Goal: Check status: Check status

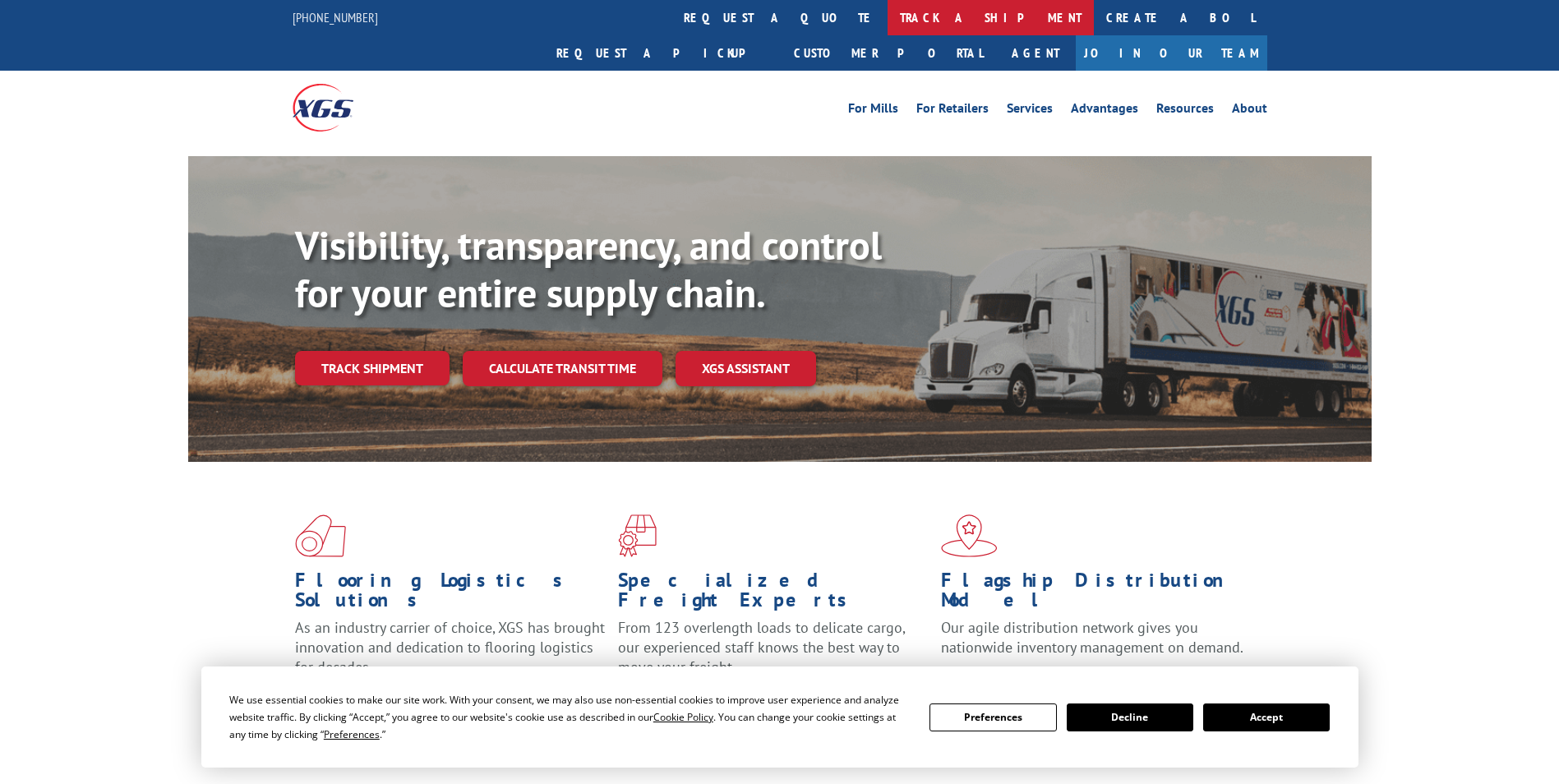
click at [887, 22] on link "track a shipment" at bounding box center [990, 17] width 206 height 35
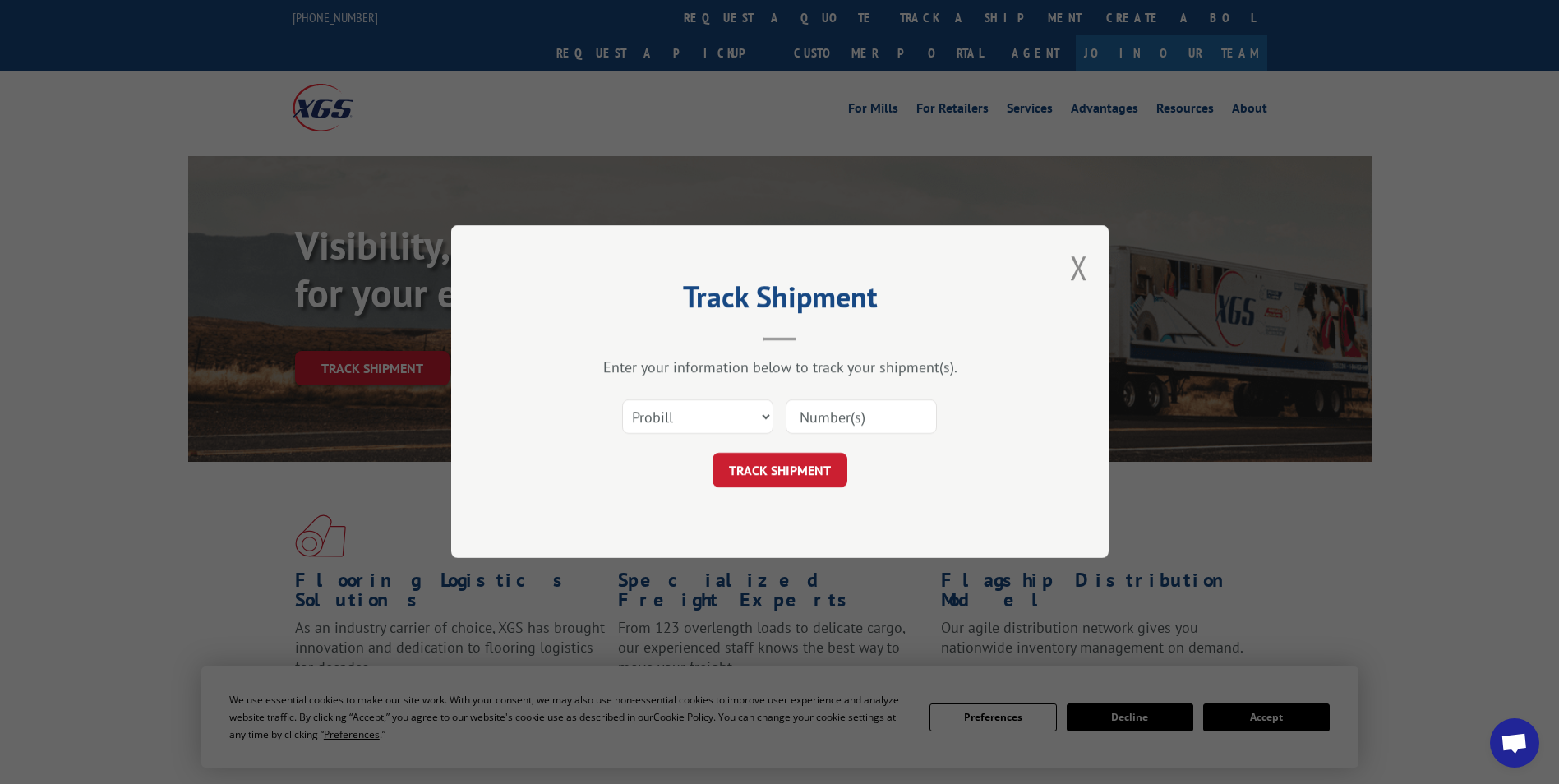
paste input "78068105481"
type input "78068105481"
click at [760, 466] on button "TRACK SHIPMENT" at bounding box center [780, 470] width 135 height 34
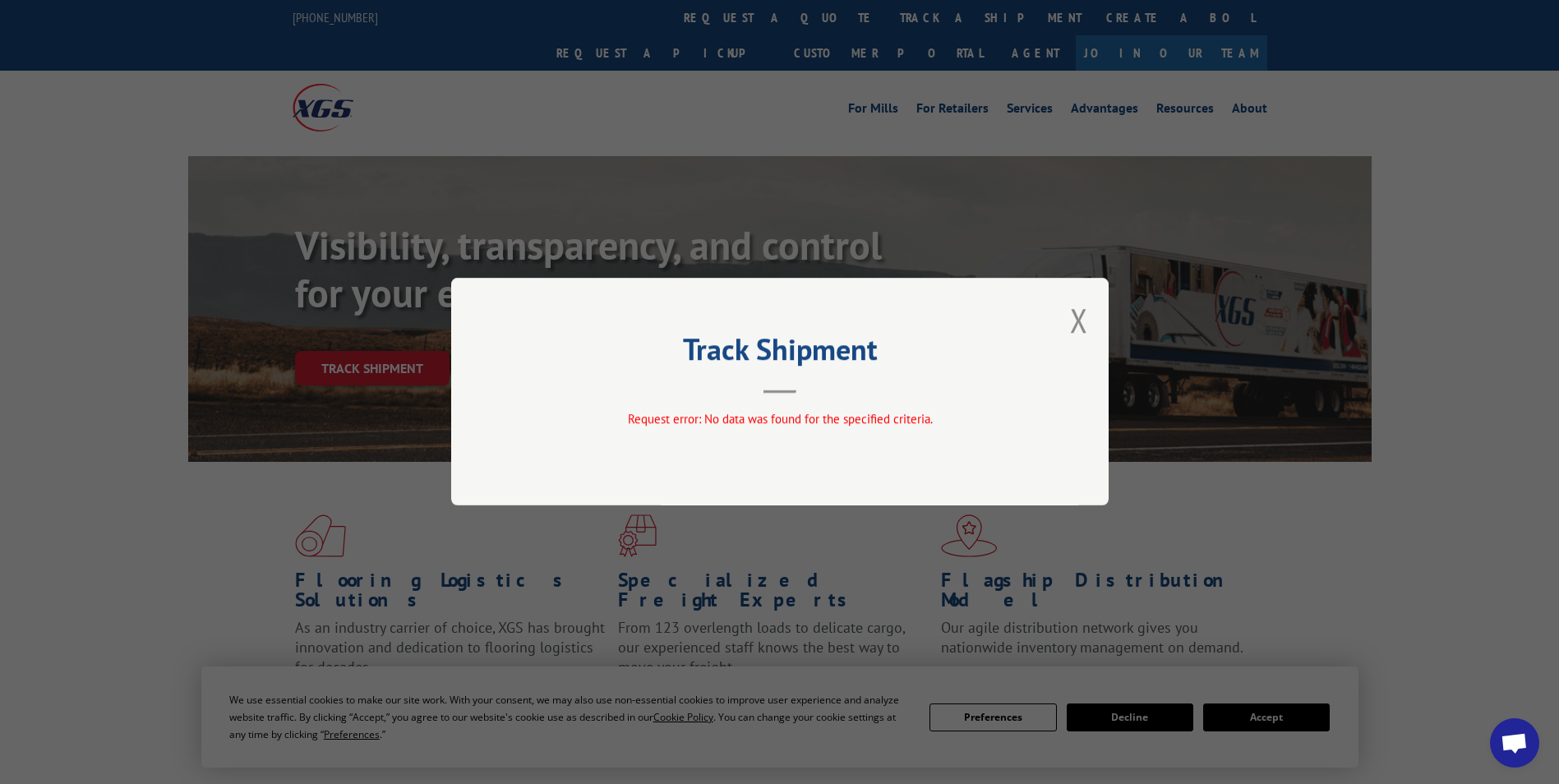
drag, startPoint x: 1077, startPoint y: 317, endPoint x: 985, endPoint y: 194, distance: 153.6
click at [1074, 316] on button "Close modal" at bounding box center [1079, 320] width 18 height 43
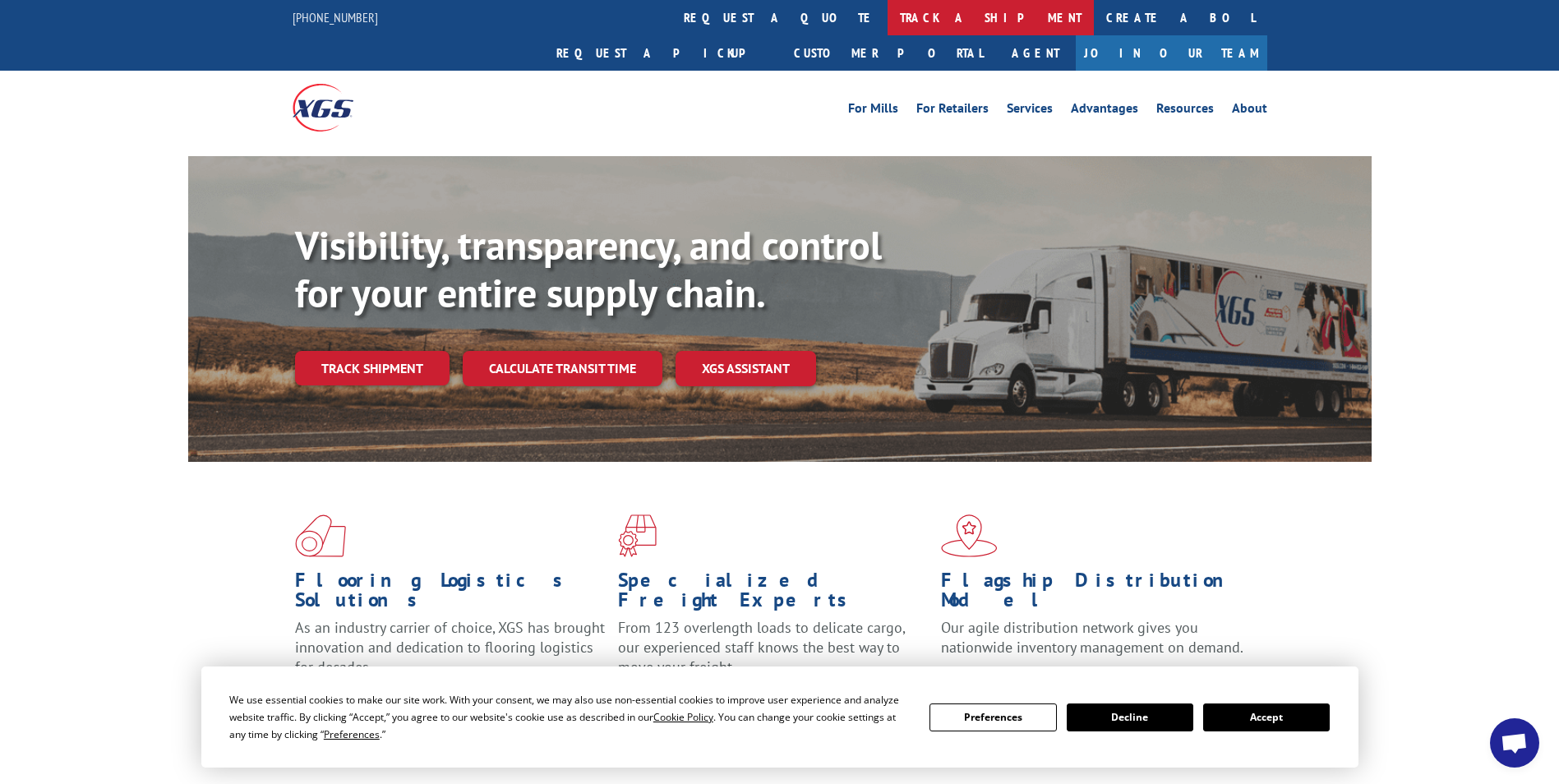
click at [887, 18] on link "track a shipment" at bounding box center [990, 17] width 206 height 35
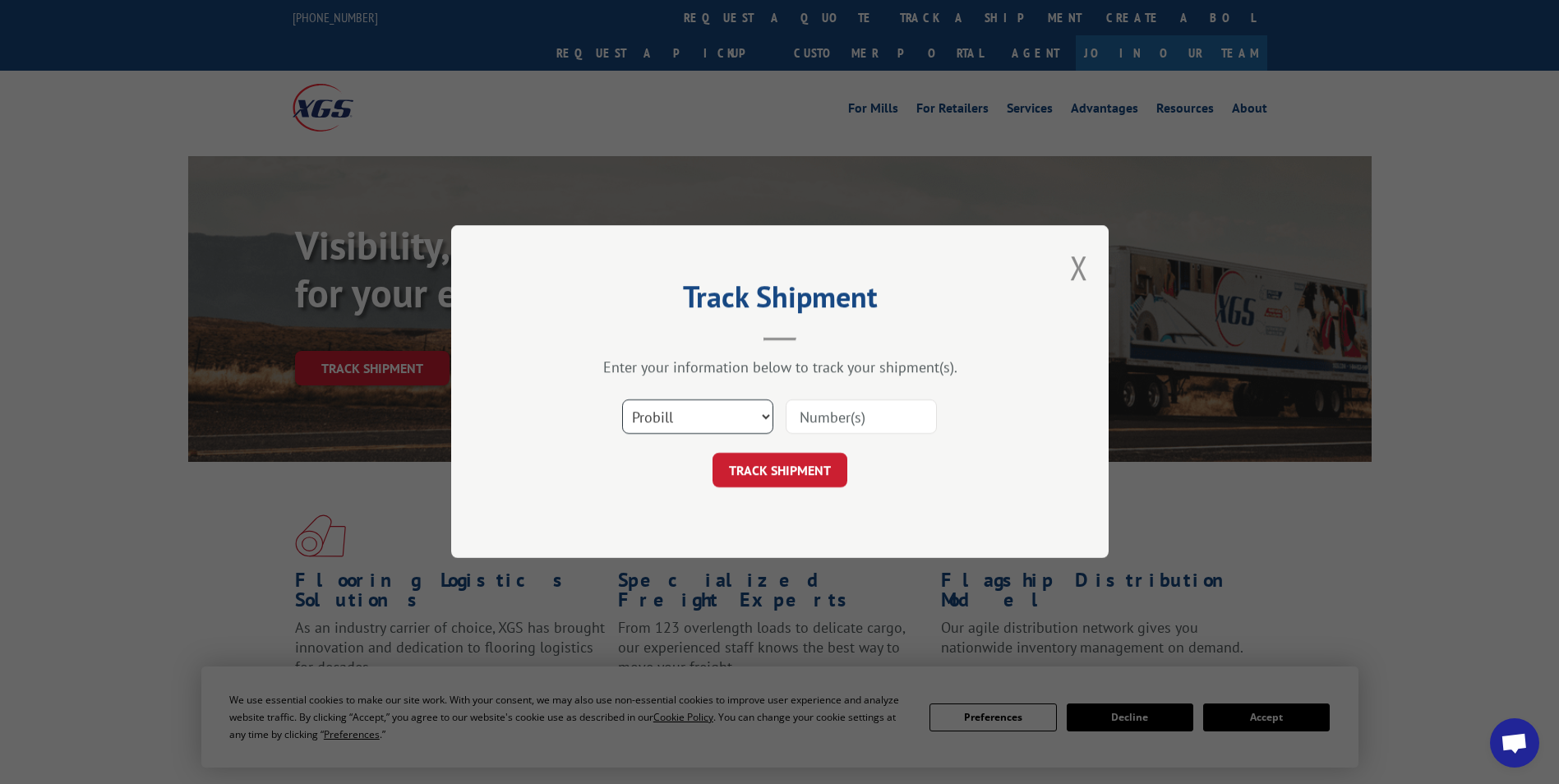
click at [760, 407] on select "Select category... Probill BOL PO" at bounding box center [697, 417] width 151 height 34
select select "bol"
click at [622, 400] on select "Select category... Probill BOL PO" at bounding box center [697, 417] width 151 height 34
paste input "78068105481"
type input "78068105481"
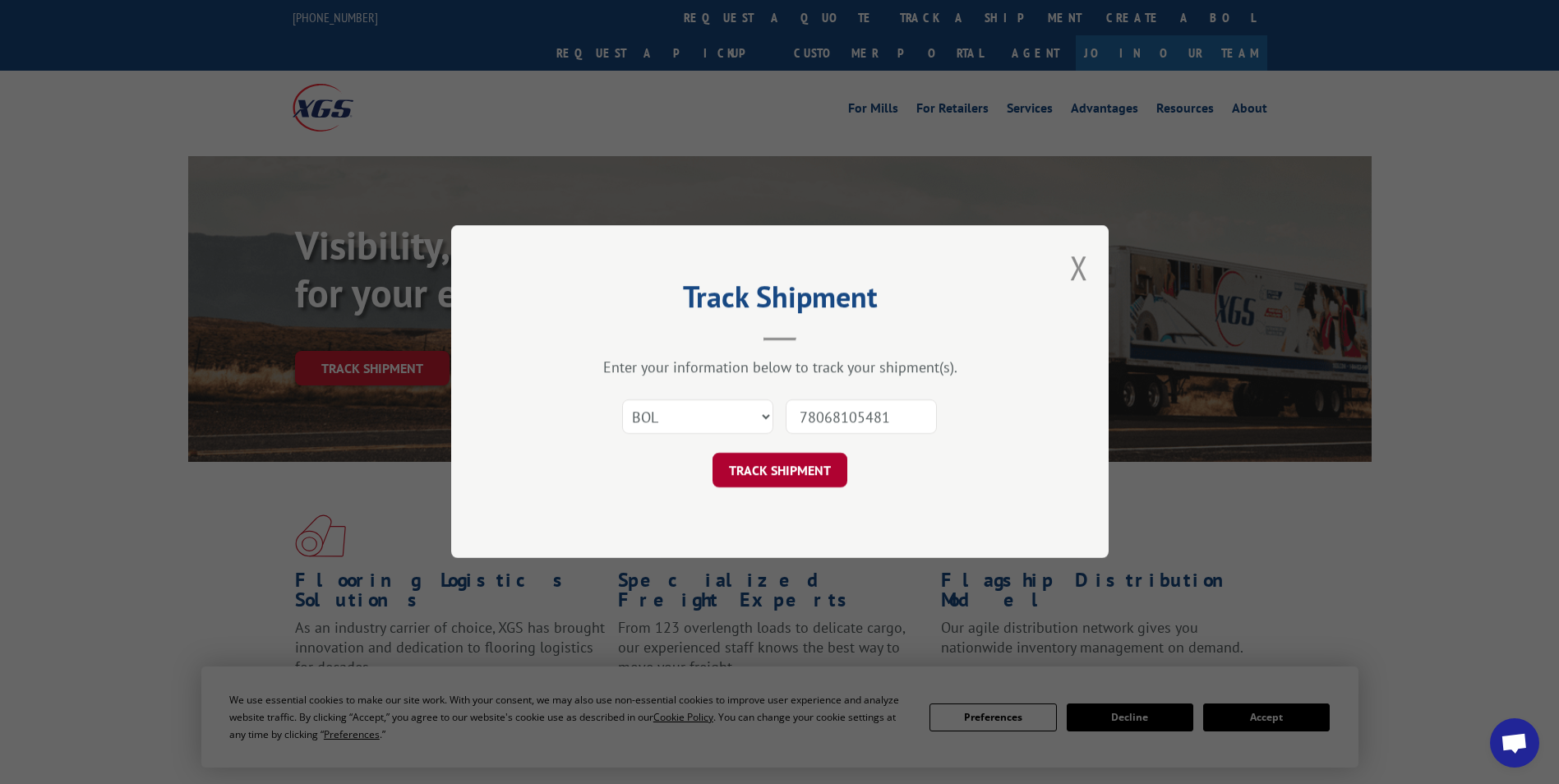
click at [773, 467] on button "TRACK SHIPMENT" at bounding box center [780, 470] width 135 height 34
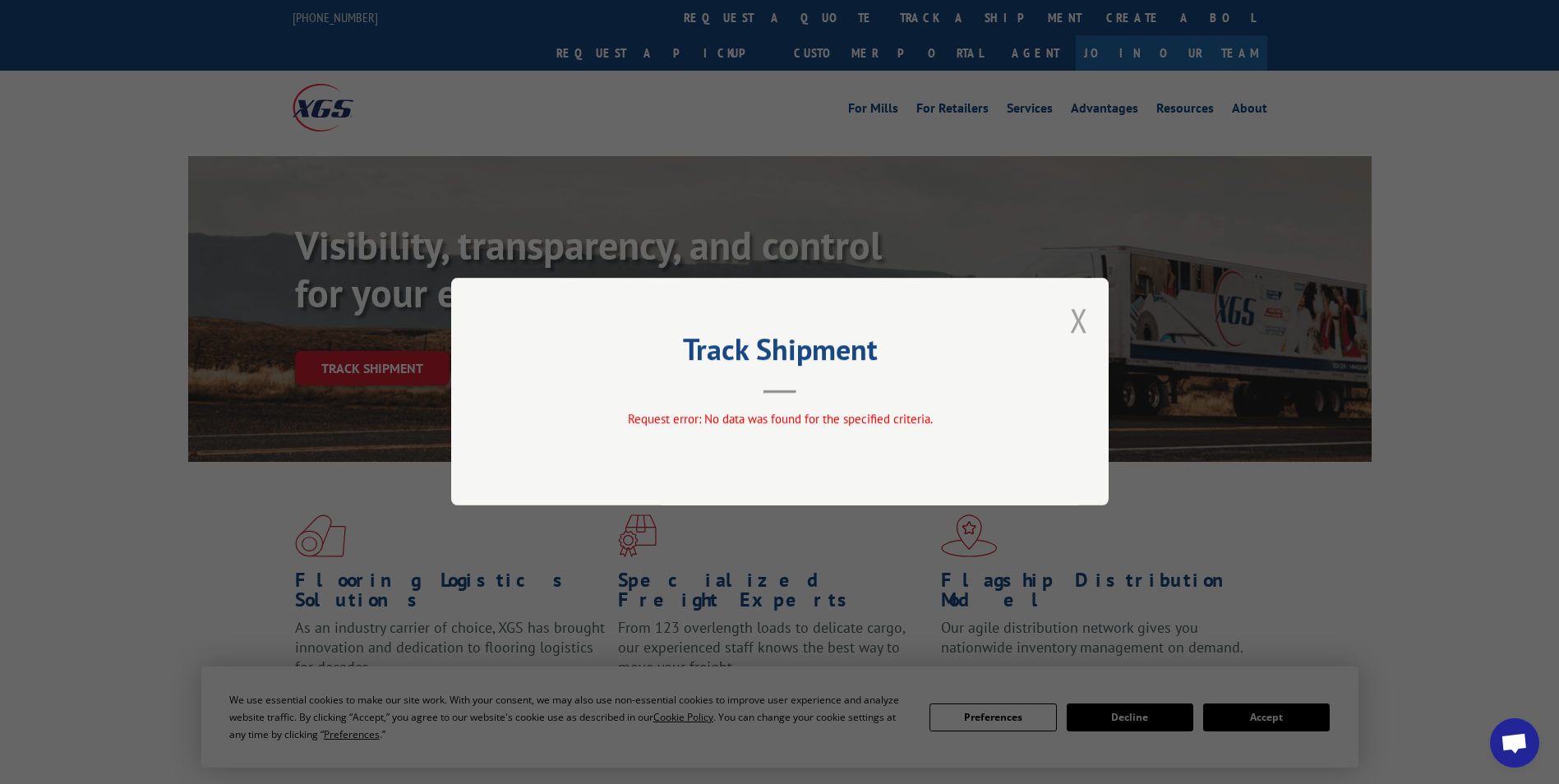
click at [1080, 322] on button "Close modal" at bounding box center [1079, 320] width 18 height 43
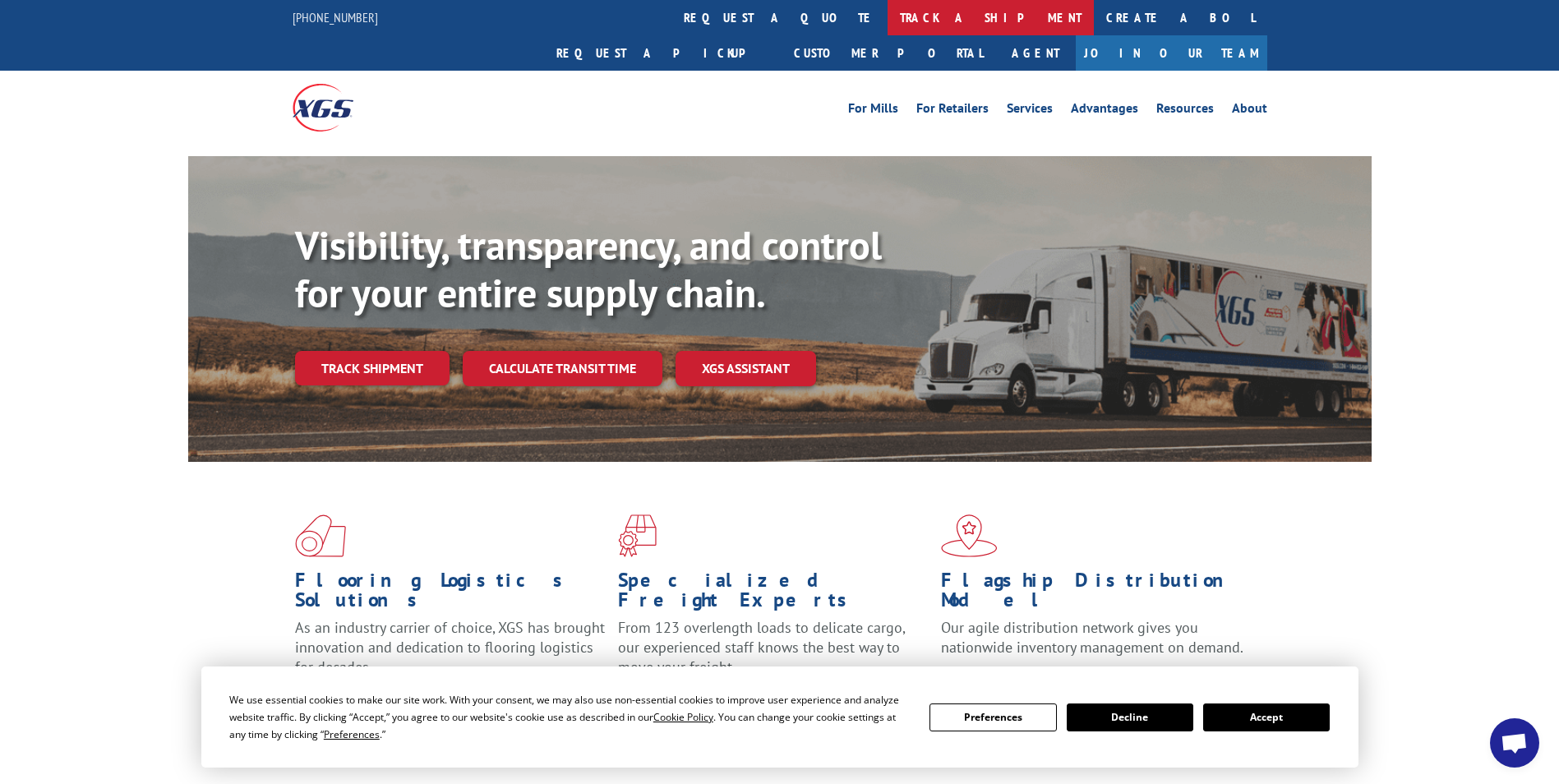
click at [887, 23] on link "track a shipment" at bounding box center [990, 17] width 206 height 35
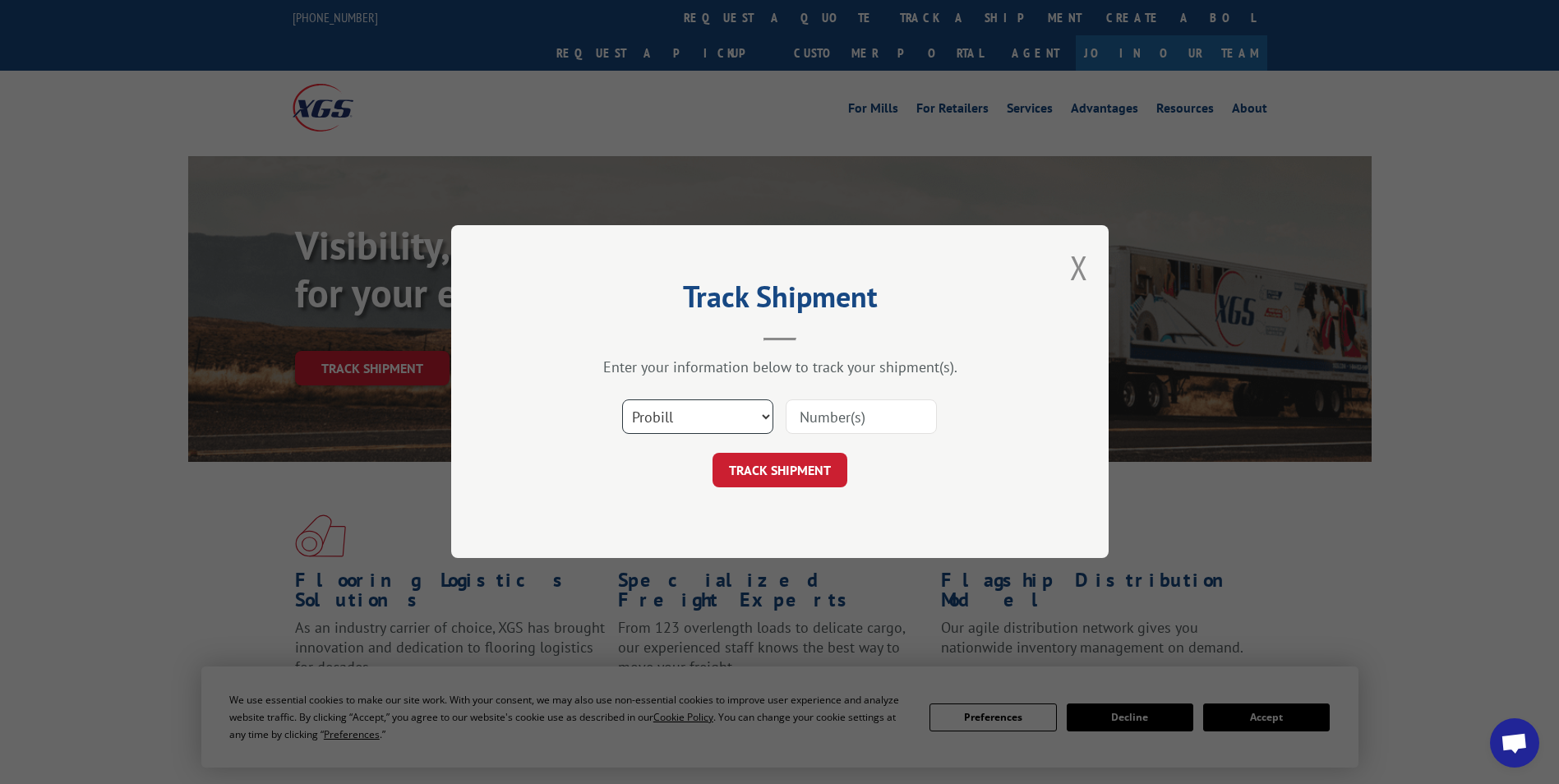
click at [763, 423] on select "Select category... Probill BOL PO" at bounding box center [697, 417] width 151 height 34
select select "po"
click at [622, 400] on select "Select category... Probill BOL PO" at bounding box center [697, 417] width 151 height 34
paste input "78068105481"
type input "78068105481"
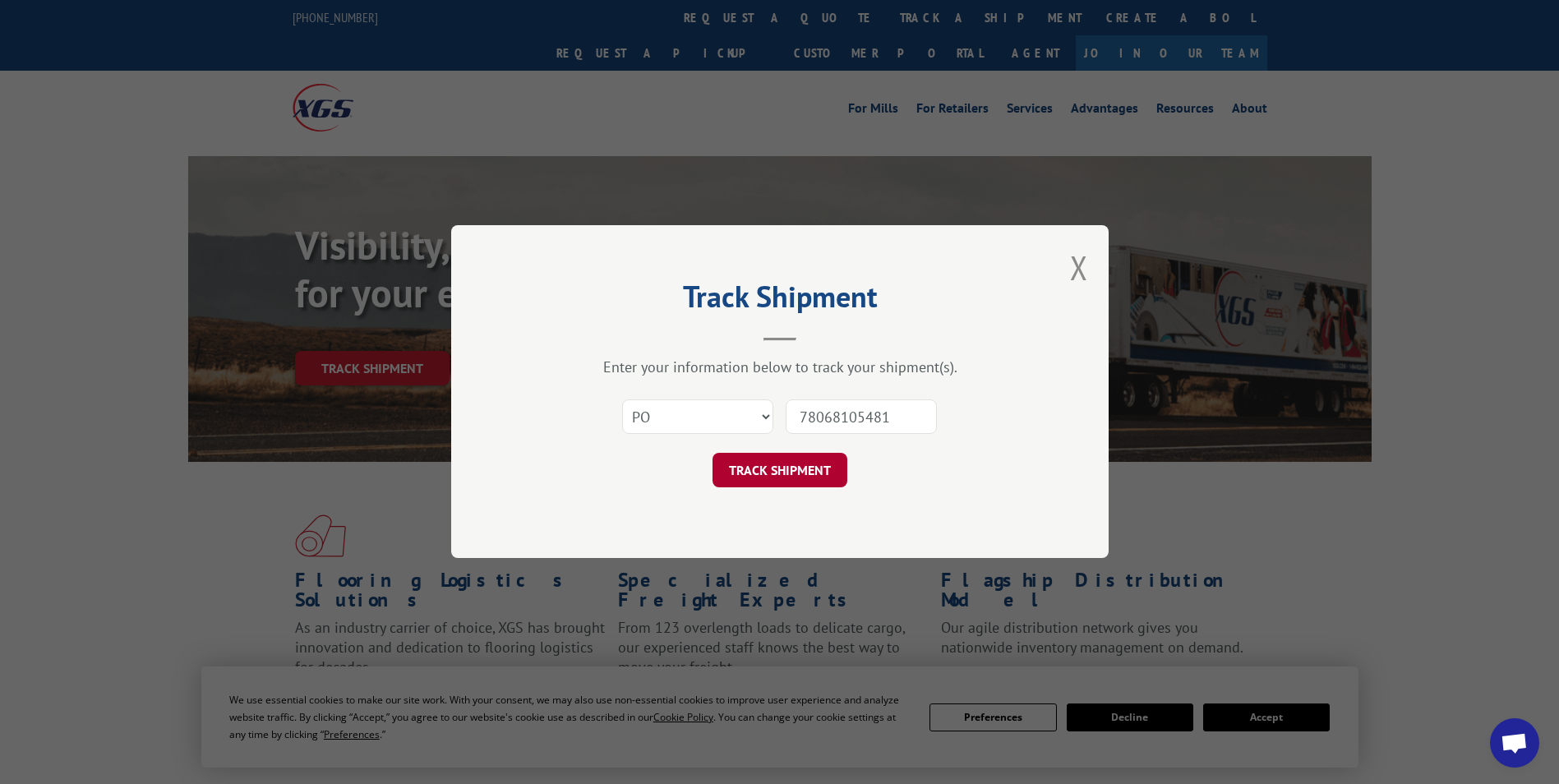
click at [773, 473] on button "TRACK SHIPMENT" at bounding box center [780, 470] width 135 height 34
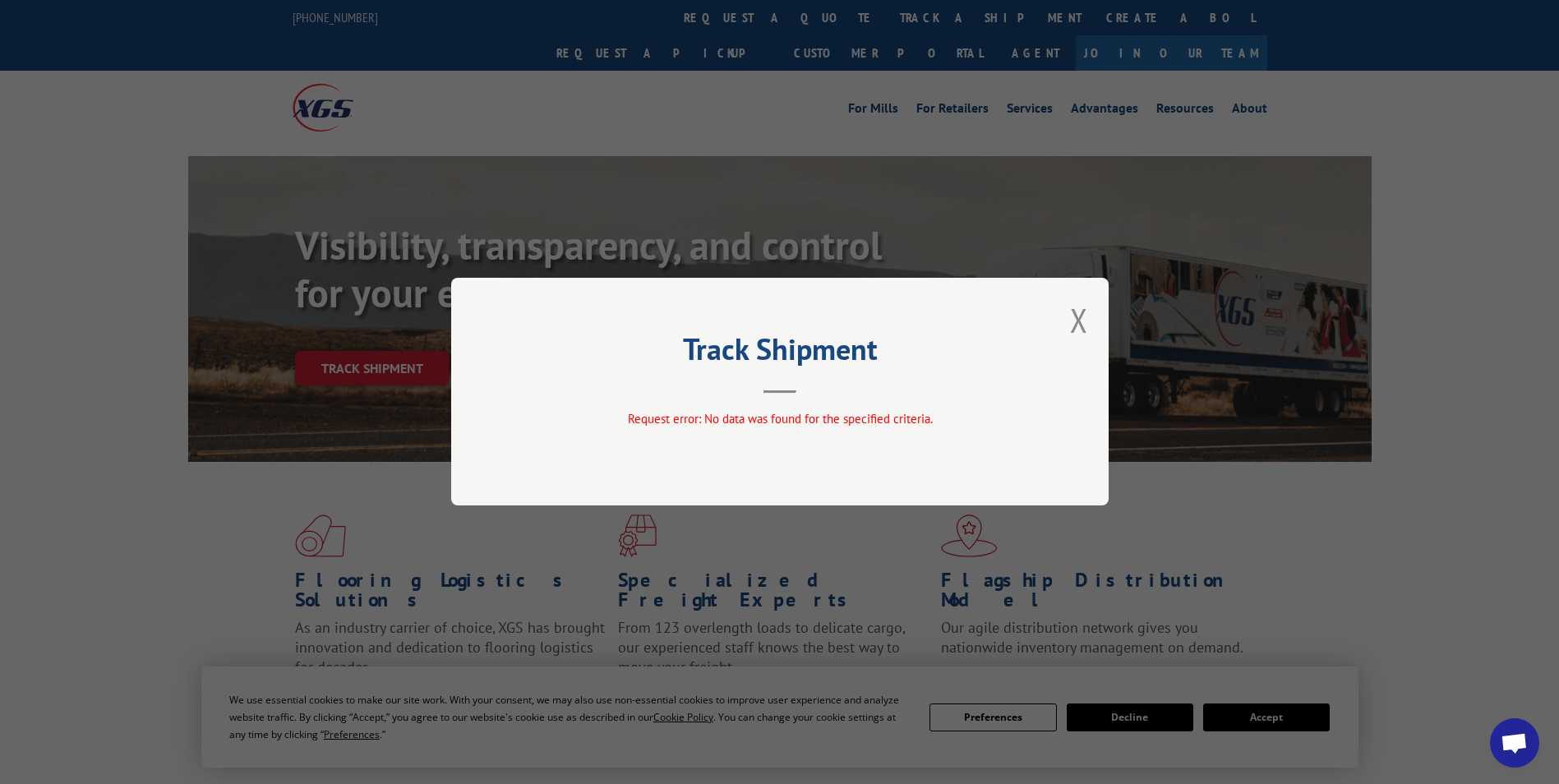
click at [1089, 312] on div "Track Shipment Request error: No data was found for the specified criteria." at bounding box center [779, 391] width 657 height 227
click at [1065, 330] on div "Track Shipment Request error: No data was found for the specified criteria." at bounding box center [779, 391] width 657 height 227
click at [1077, 322] on button "Close modal" at bounding box center [1079, 320] width 18 height 43
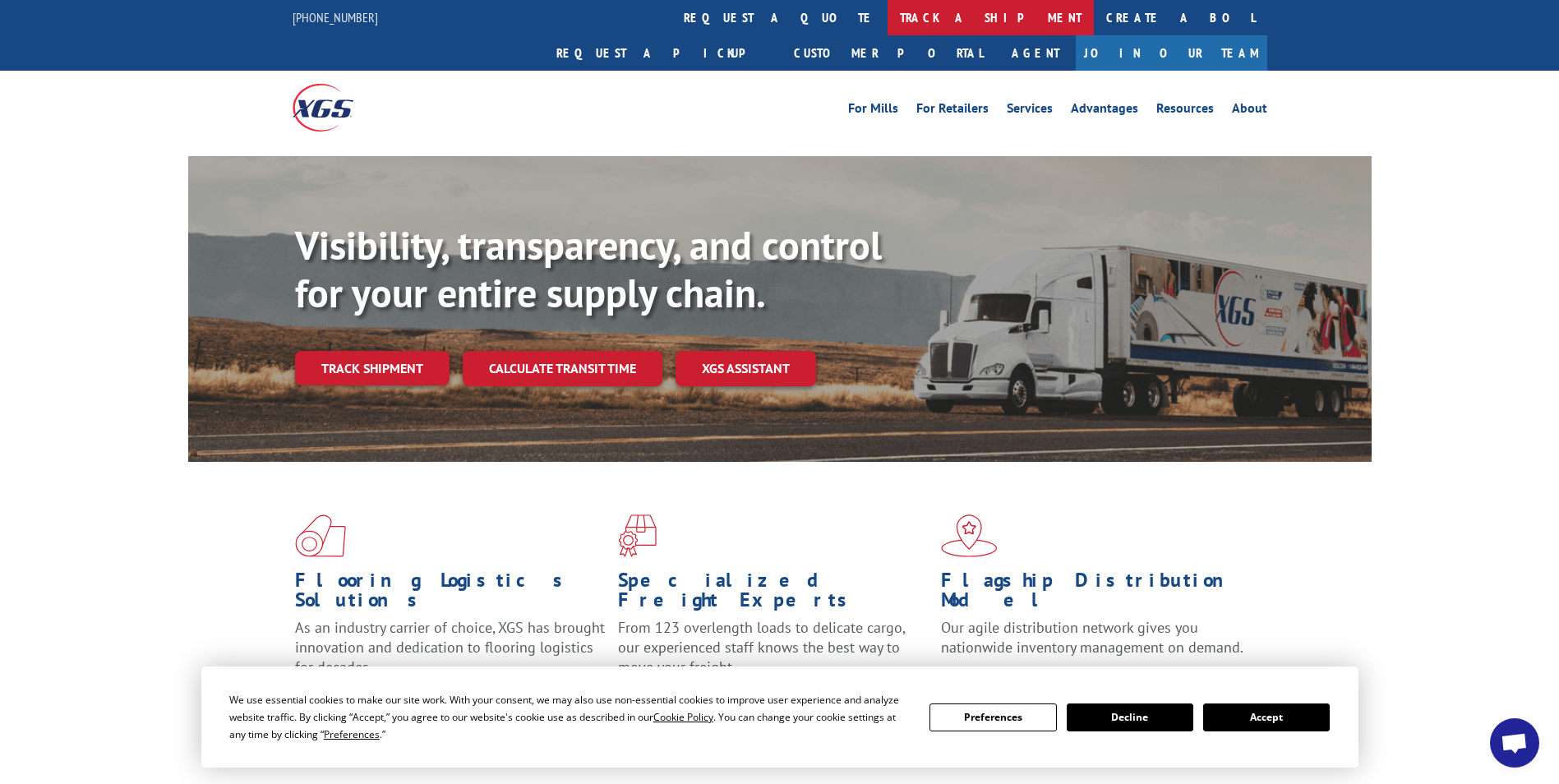
click at [887, 19] on link "track a shipment" at bounding box center [990, 17] width 206 height 35
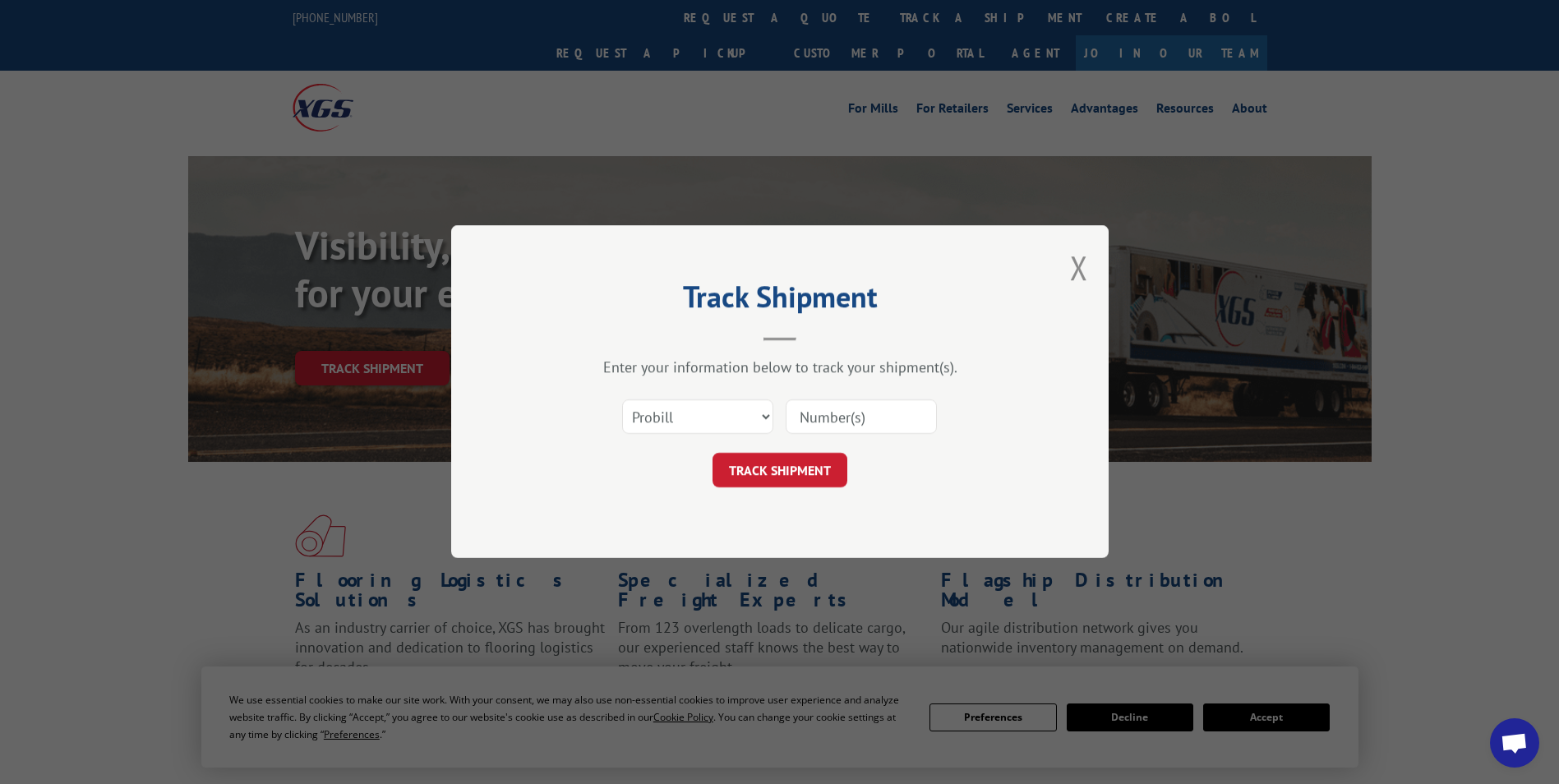
paste input "121509-LH1--17158"
type input "121509-LH1--17158"
click at [754, 463] on button "TRACK SHIPMENT" at bounding box center [780, 470] width 135 height 34
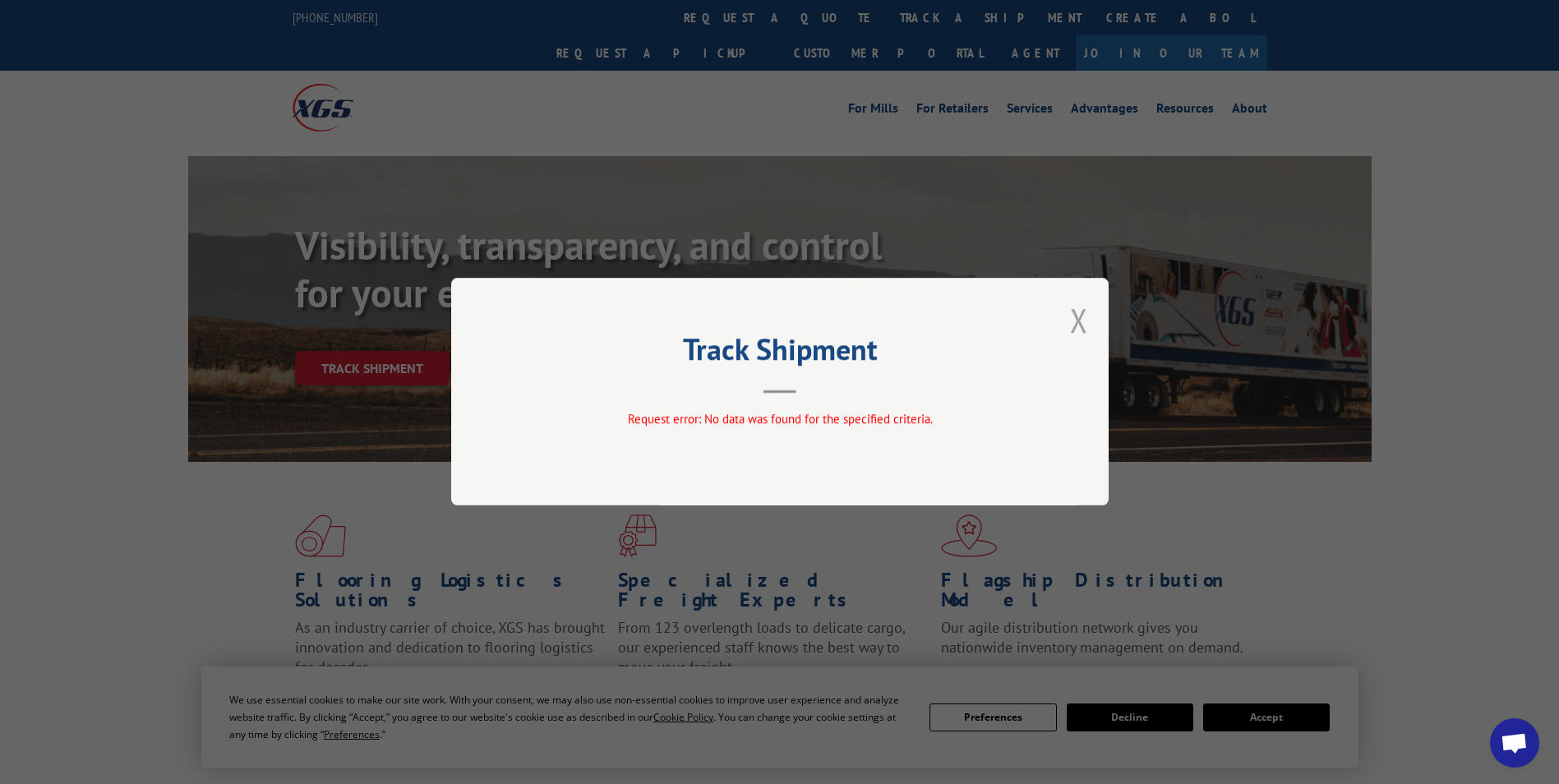
click at [1075, 328] on button "Close modal" at bounding box center [1079, 320] width 18 height 43
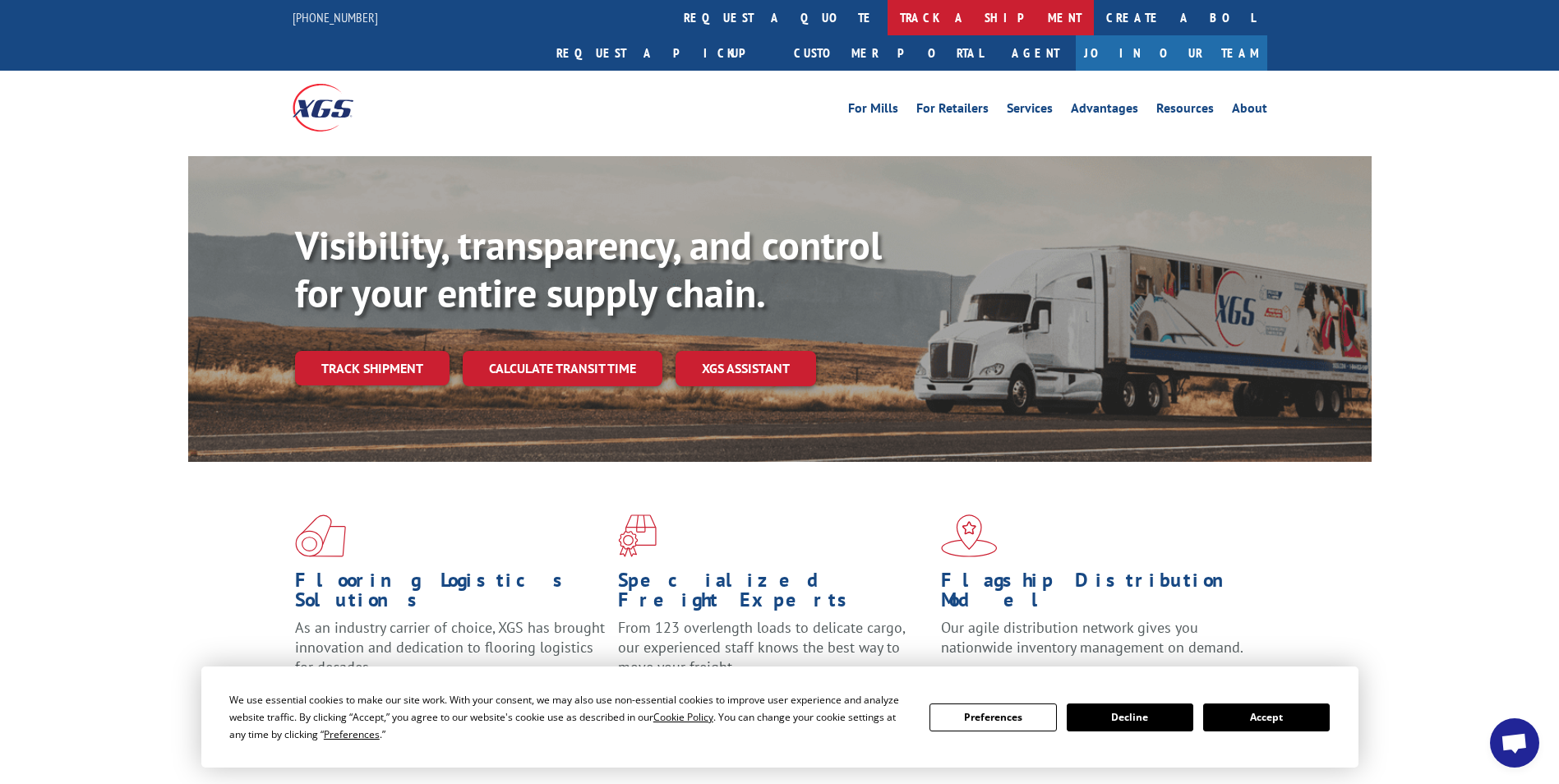
click at [887, 6] on link "track a shipment" at bounding box center [990, 17] width 206 height 35
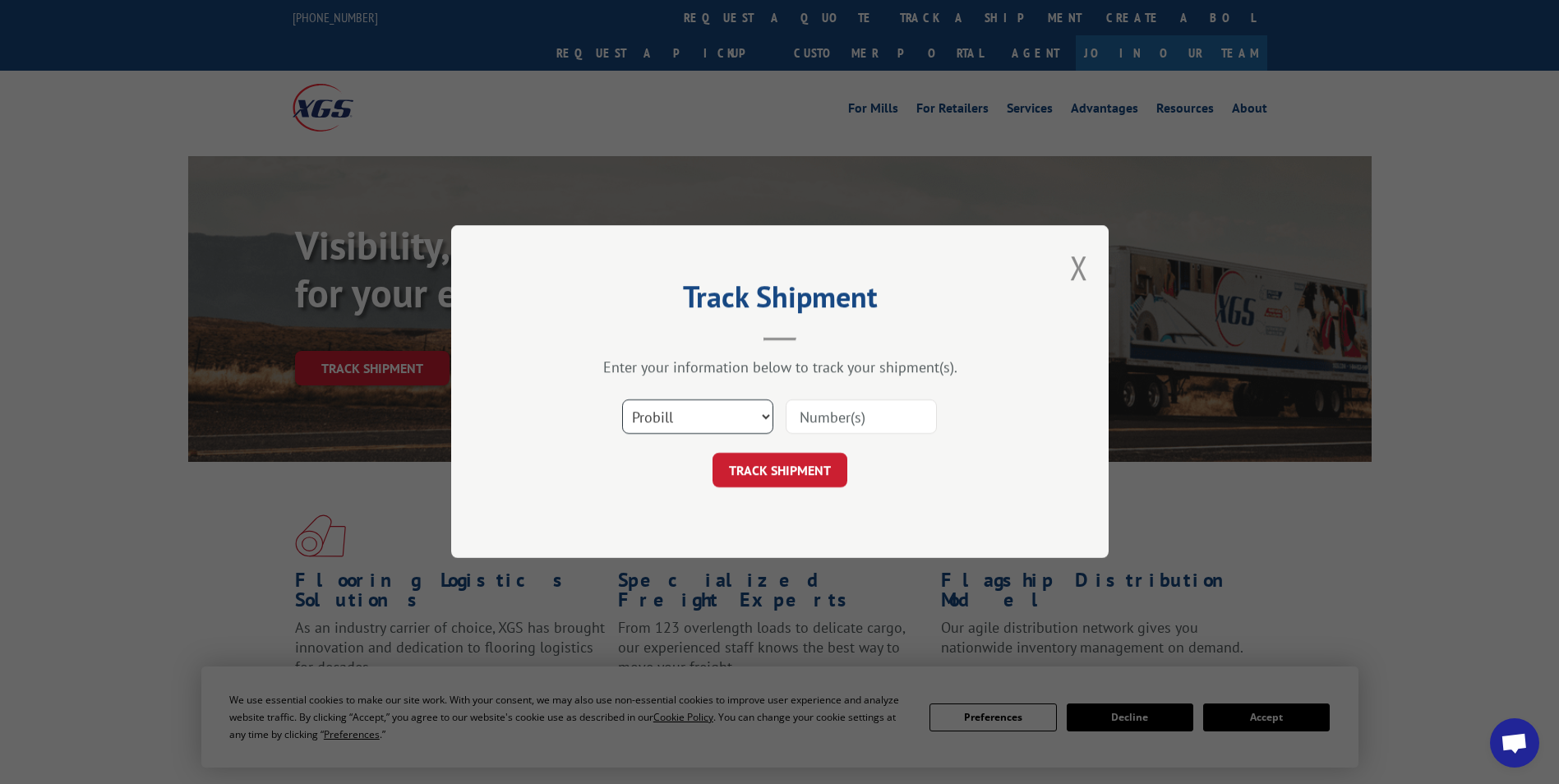
click at [762, 420] on select "Select category... Probill BOL PO" at bounding box center [697, 417] width 151 height 34
select select "bol"
click at [622, 400] on select "Select category... Probill BOL PO" at bounding box center [697, 417] width 151 height 34
paste input "121509-LH1--17158"
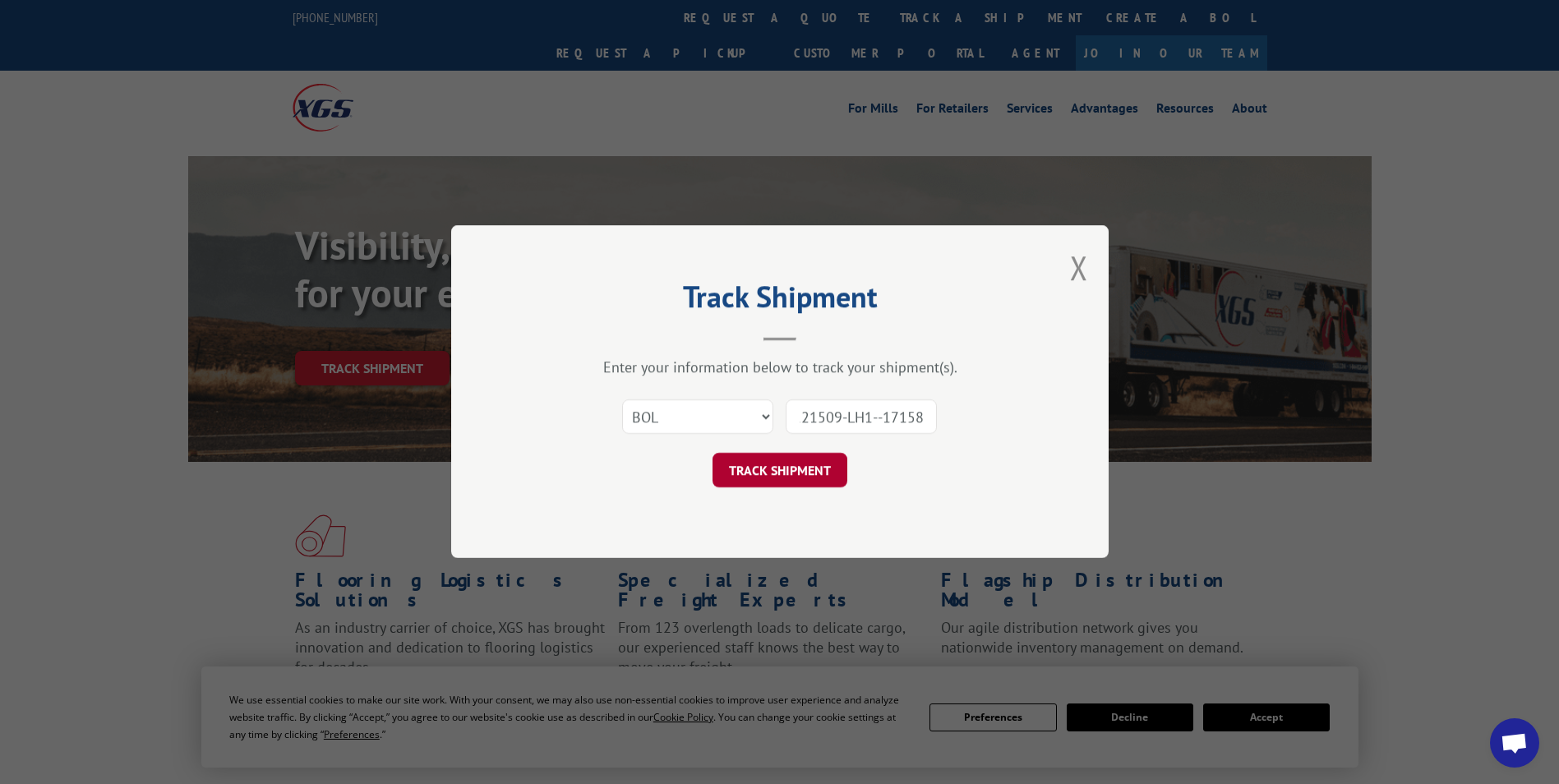
type input "121509-LH1--17158"
click at [743, 467] on button "TRACK SHIPMENT" at bounding box center [780, 470] width 135 height 34
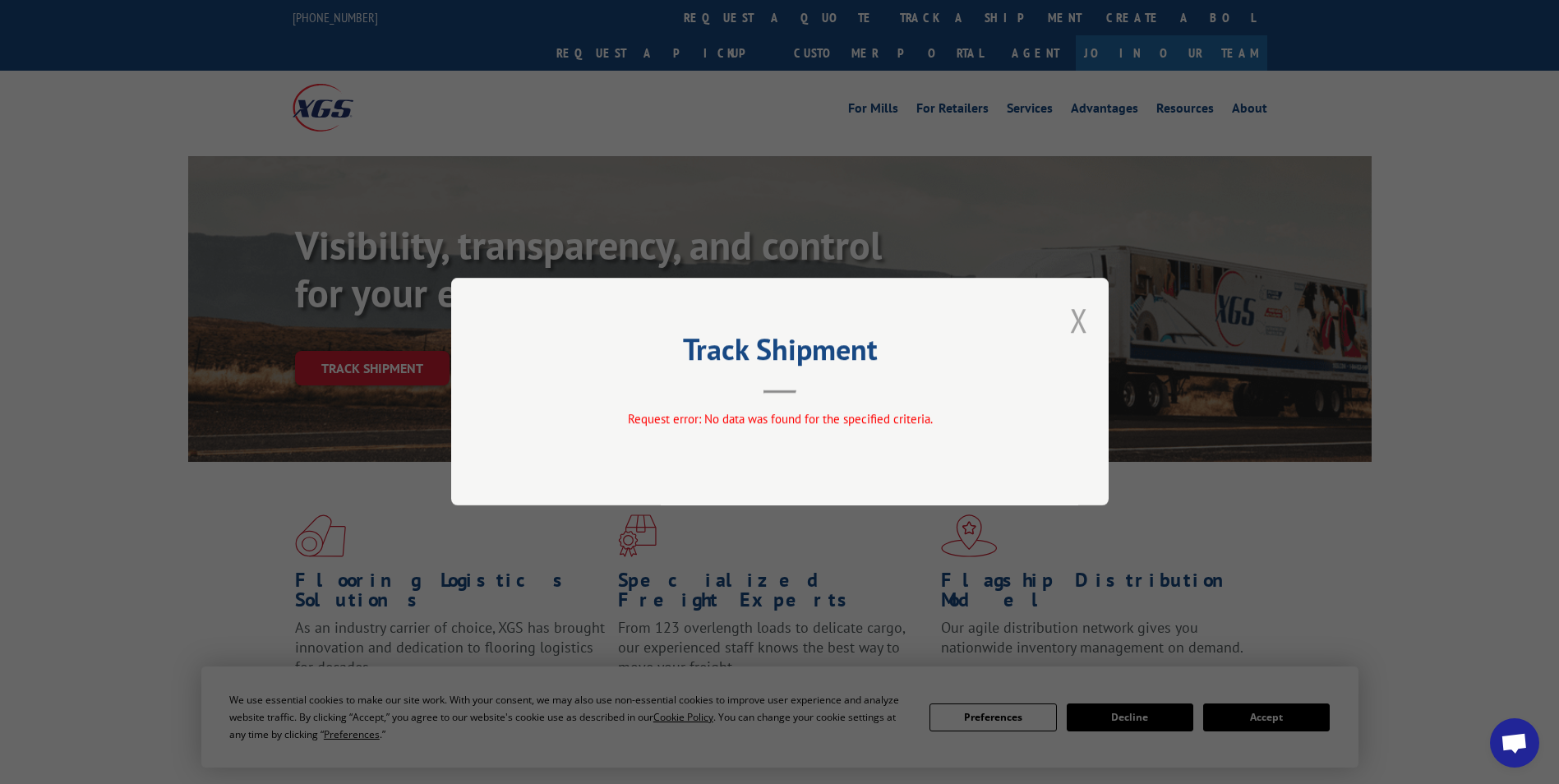
click at [1078, 312] on button "Close modal" at bounding box center [1079, 320] width 18 height 43
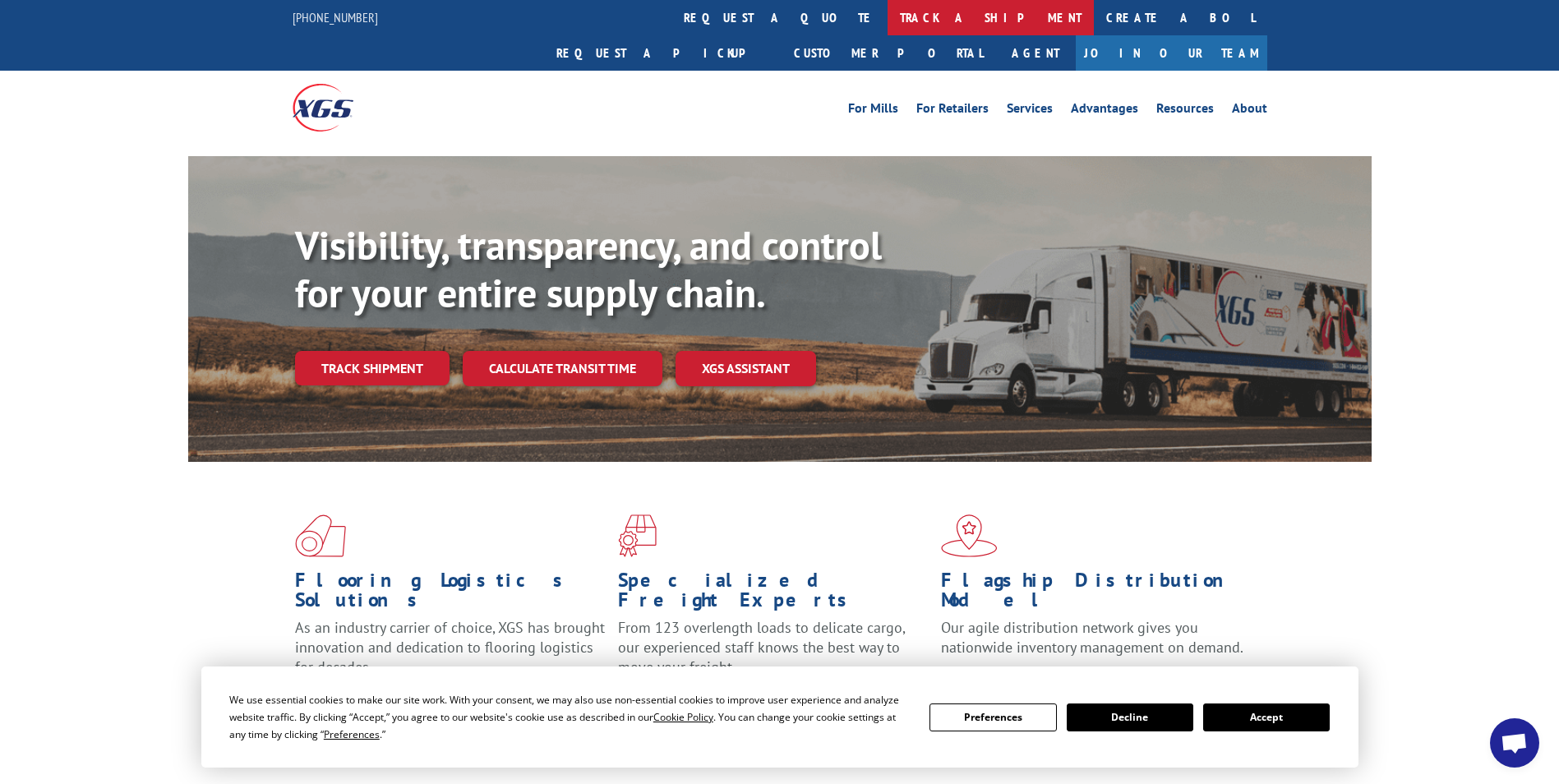
click at [887, 27] on link "track a shipment" at bounding box center [990, 17] width 206 height 35
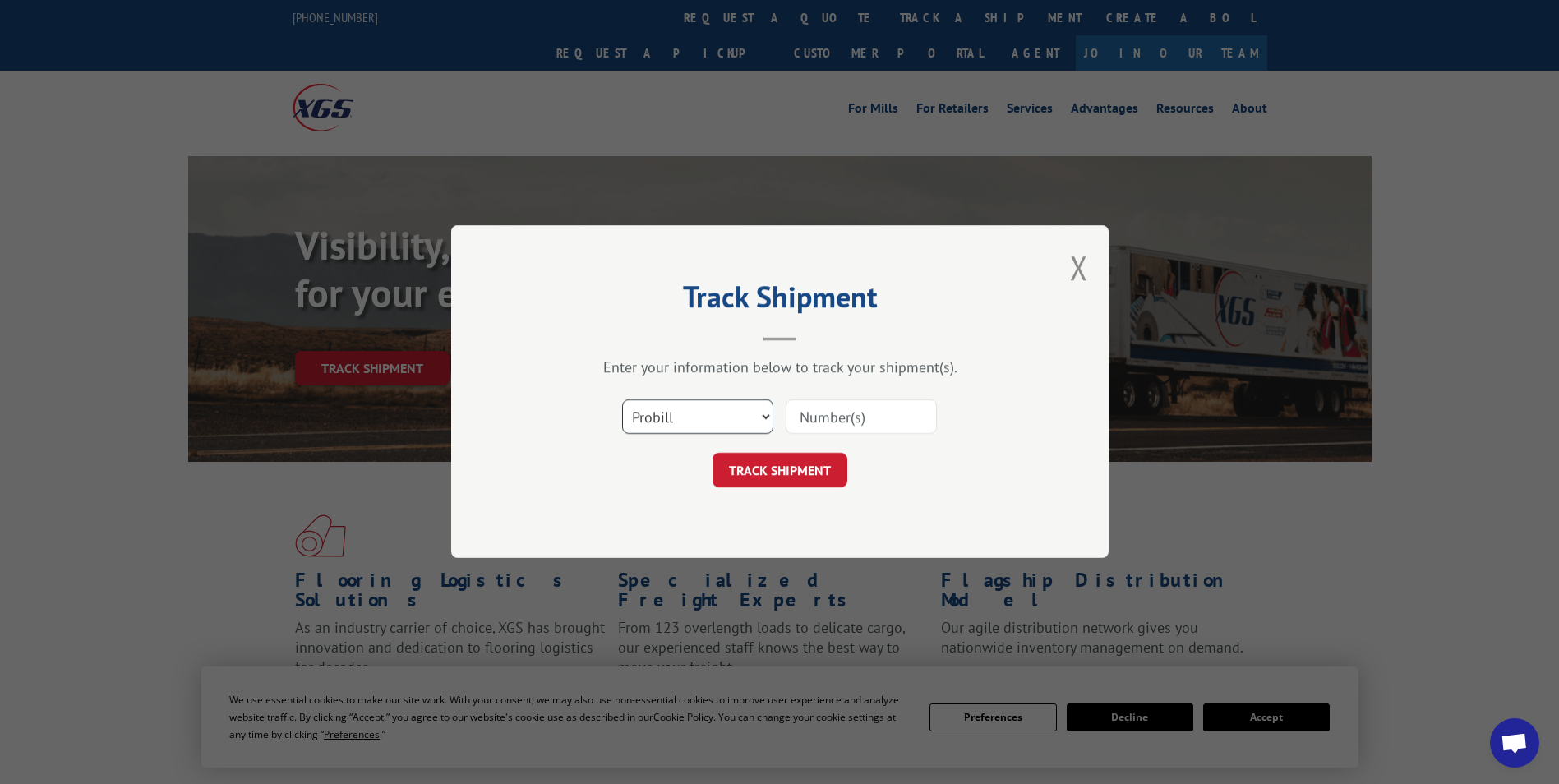
click at [746, 422] on select "Select category... Probill BOL PO" at bounding box center [697, 417] width 151 height 34
select select "po"
click at [622, 400] on select "Select category... Probill BOL PO" at bounding box center [697, 417] width 151 height 34
paste input "121509-LH1--17158"
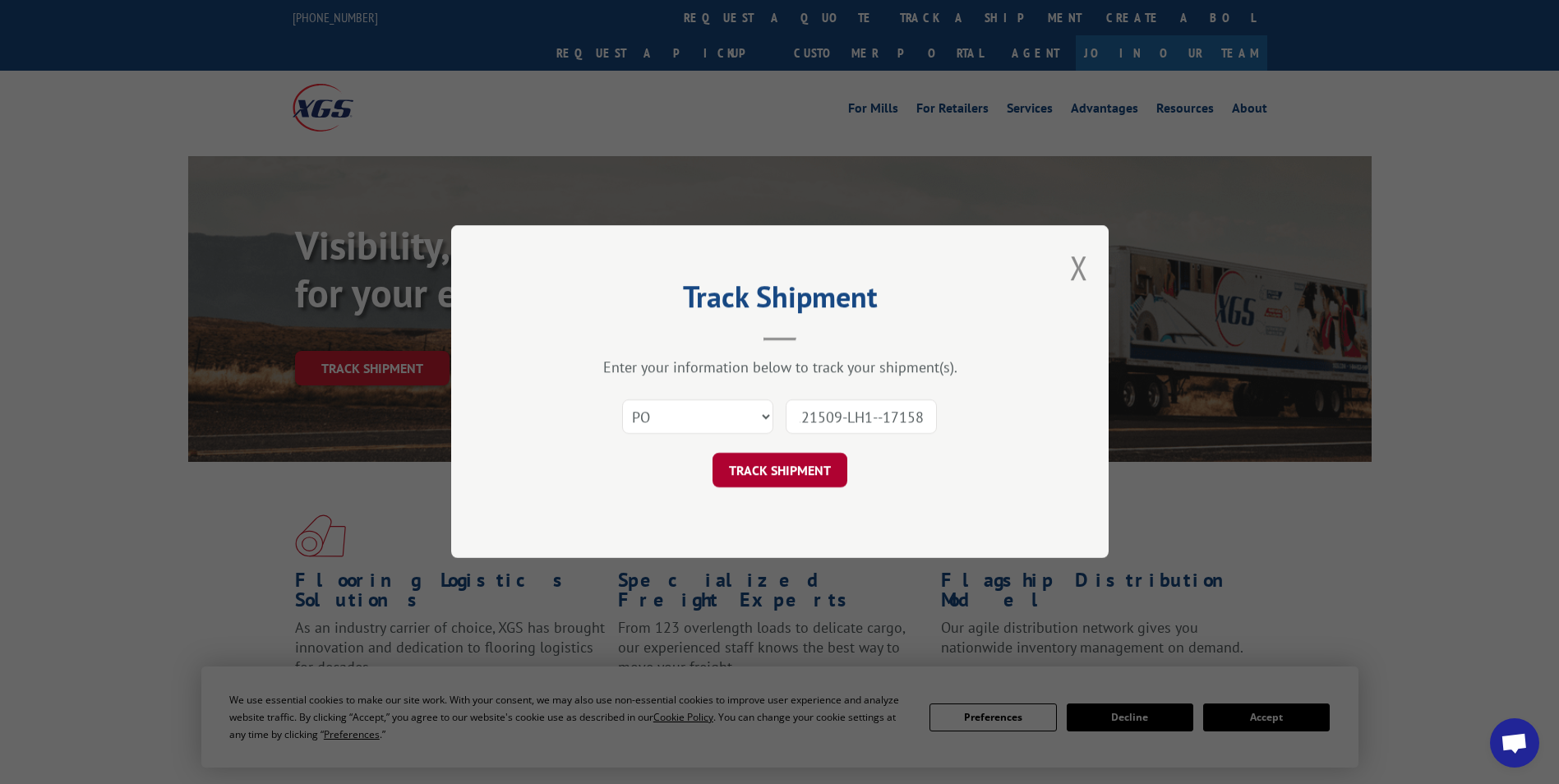
type input "121509-LH1--17158"
click at [752, 466] on button "TRACK SHIPMENT" at bounding box center [780, 470] width 135 height 34
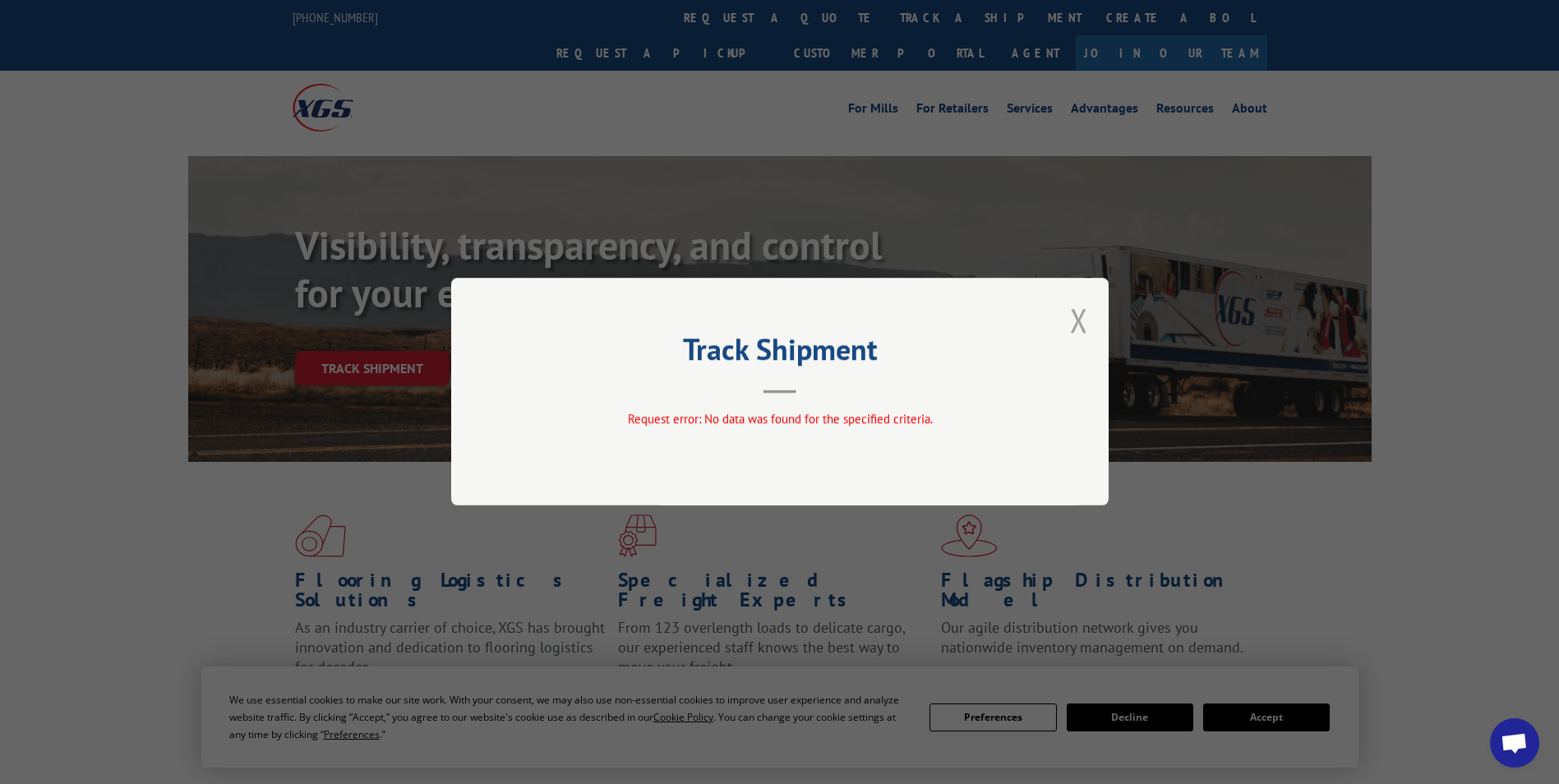
click at [1074, 315] on button "Close modal" at bounding box center [1079, 320] width 18 height 43
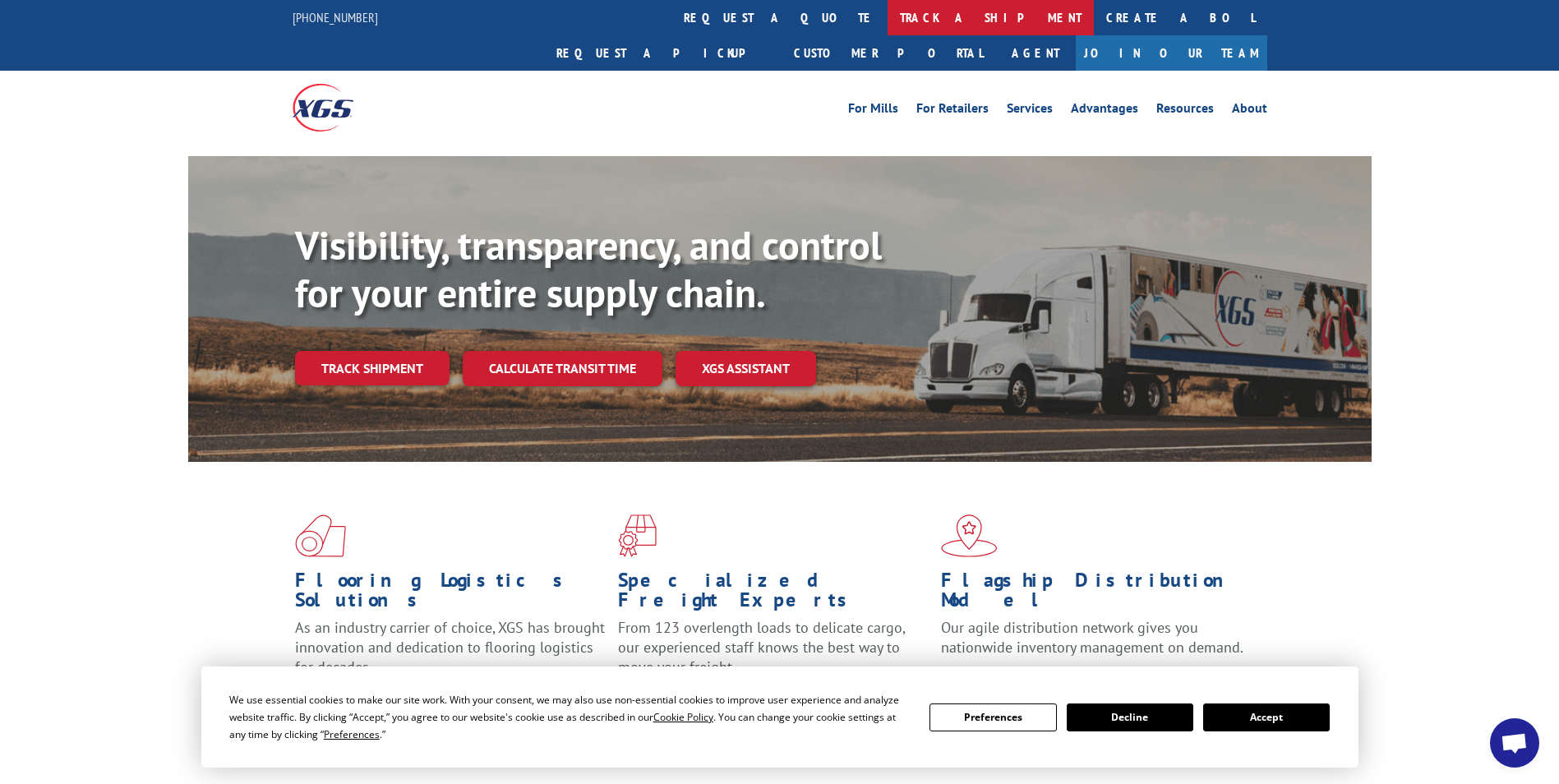
click at [887, 14] on link "track a shipment" at bounding box center [990, 17] width 206 height 35
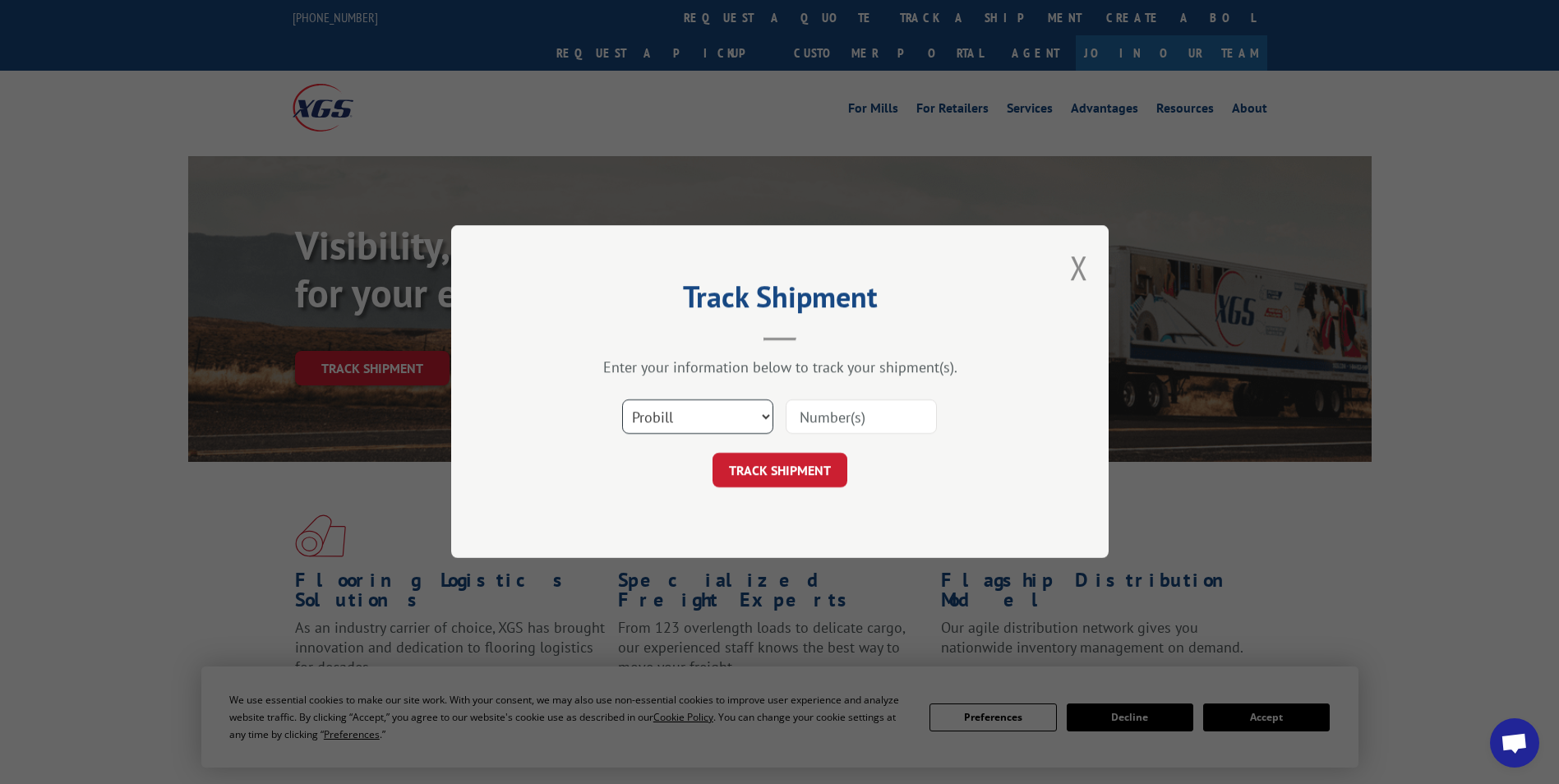
click at [762, 413] on select "Select category... Probill BOL PO" at bounding box center [697, 417] width 151 height 34
select select "po"
click at [622, 400] on select "Select category... Probill BOL PO" at bounding box center [697, 417] width 151 height 34
paste input "121509"
type input "121509"
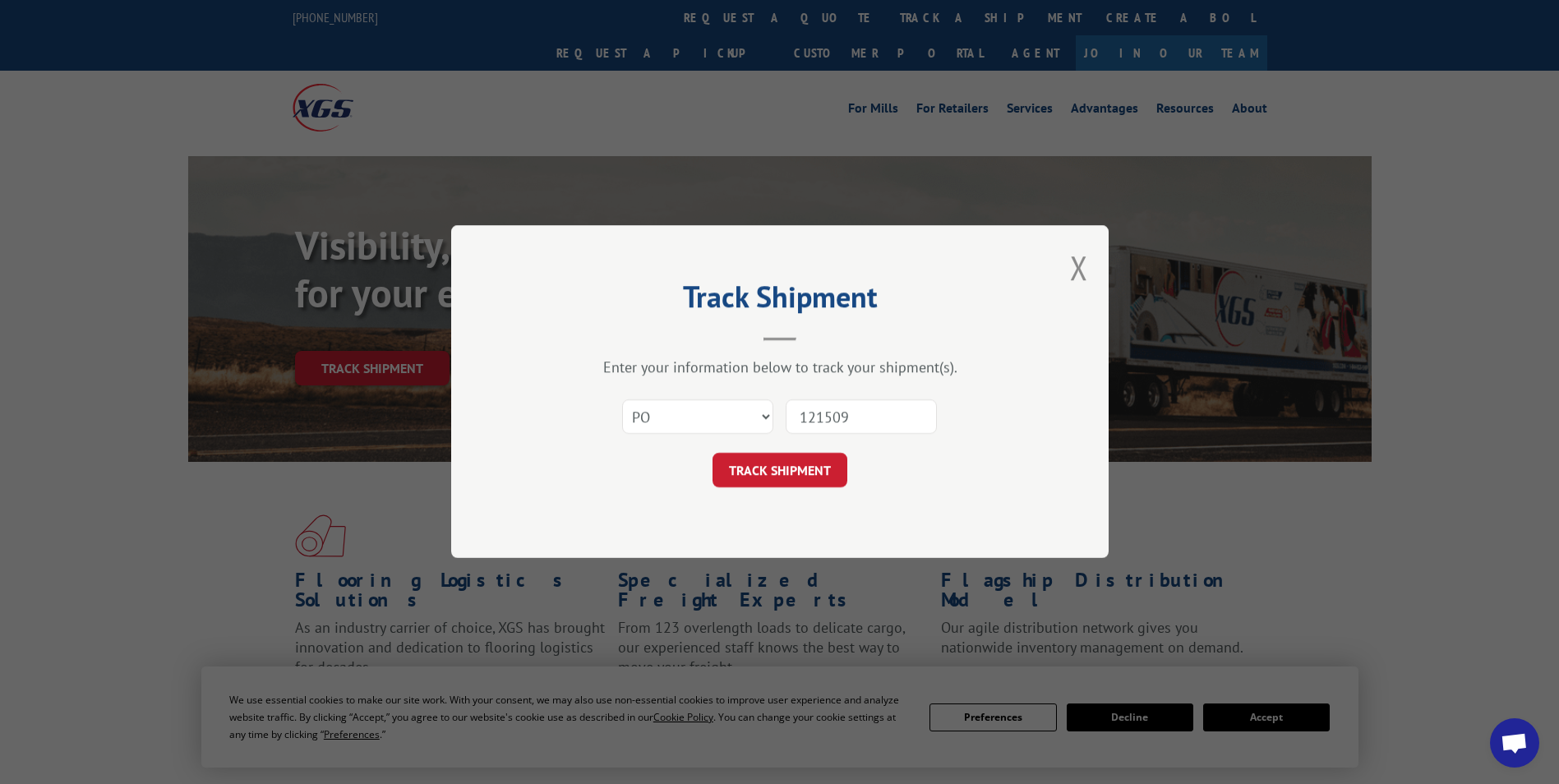
click at [777, 542] on div "Track Shipment Enter your information below to track your shipment(s). Select c…" at bounding box center [779, 391] width 657 height 332
click at [756, 458] on button "TRACK SHIPMENT" at bounding box center [780, 470] width 135 height 34
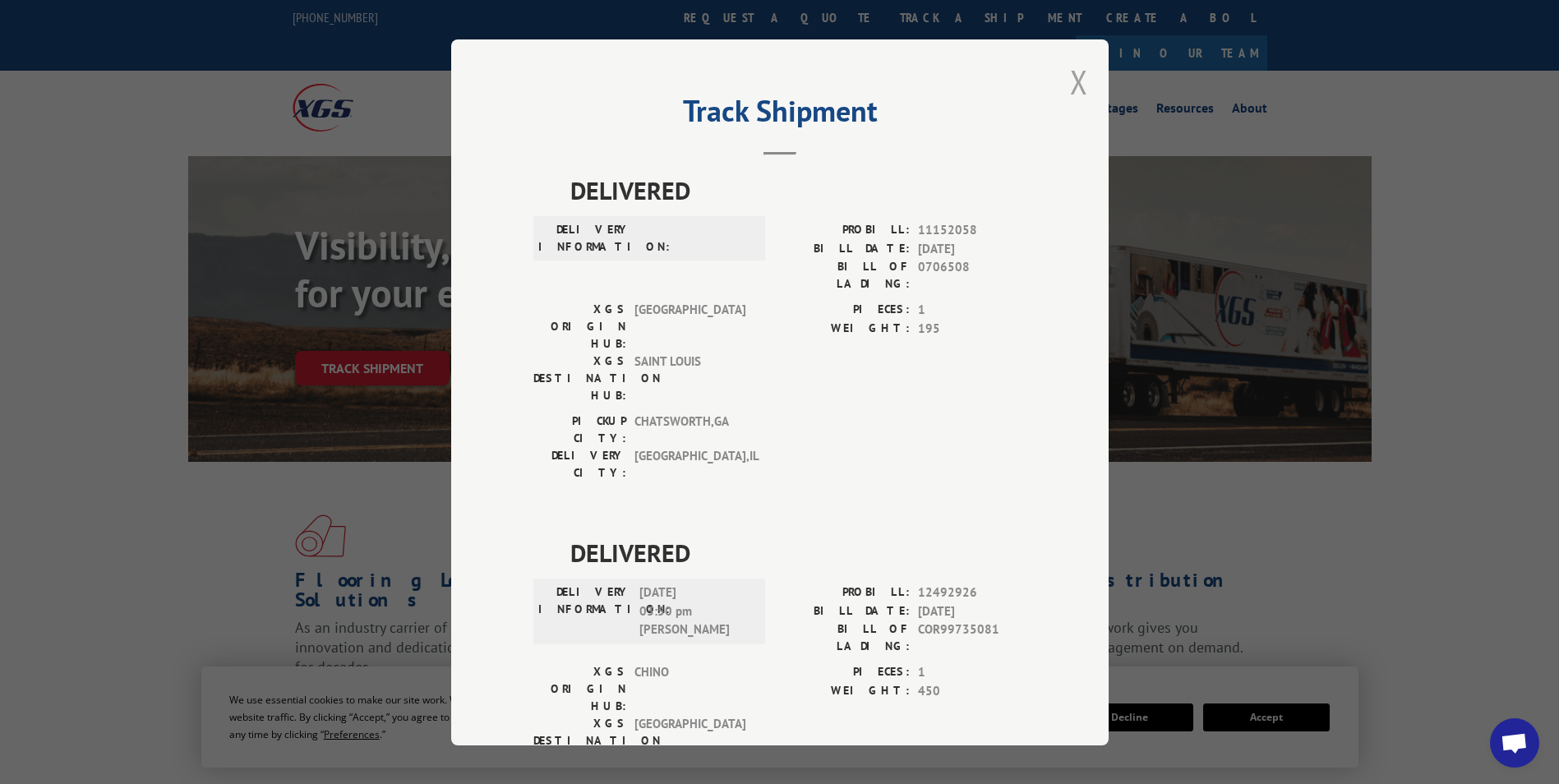
click at [1072, 88] on button "Close modal" at bounding box center [1079, 82] width 18 height 43
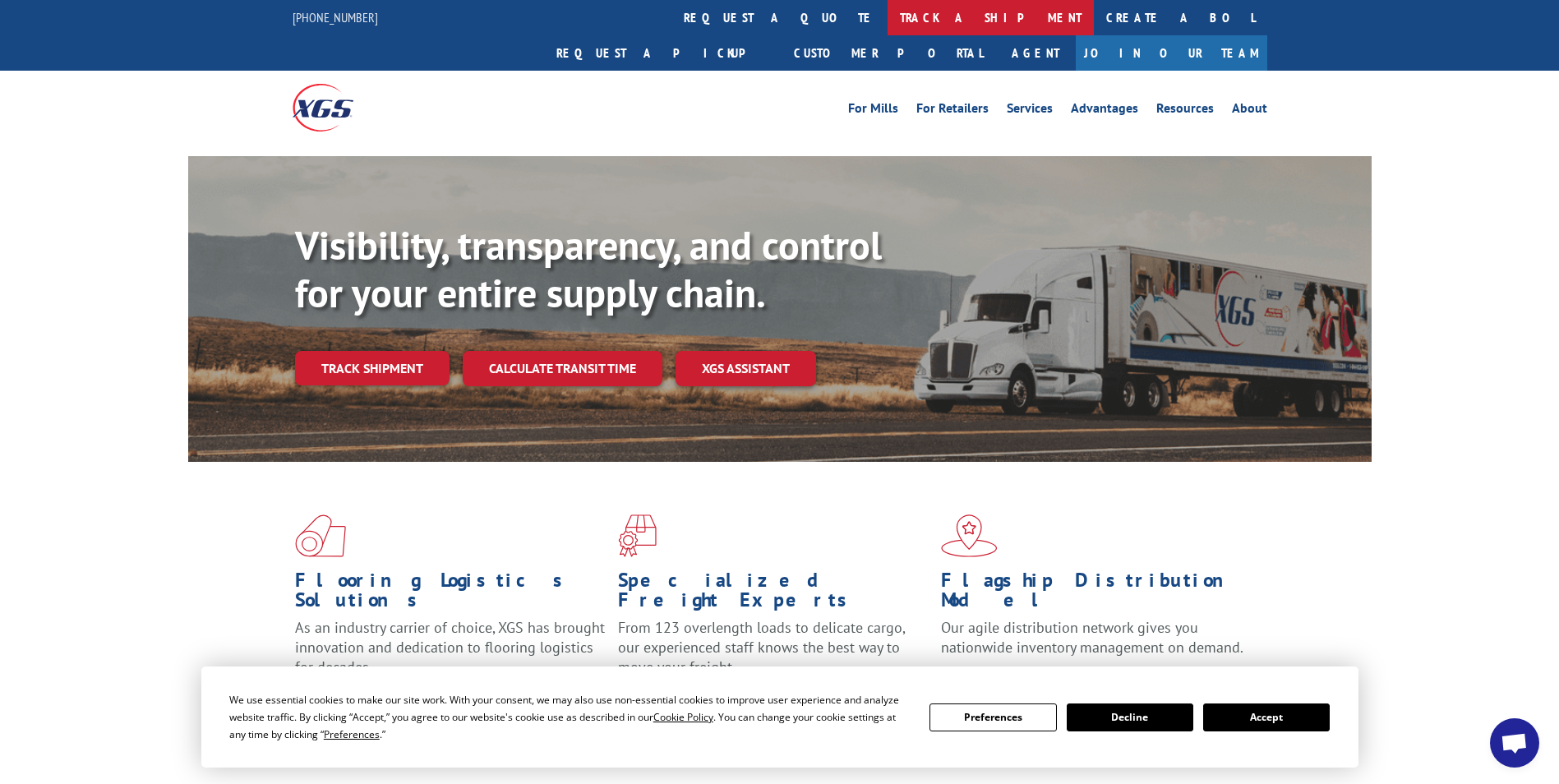
click at [887, 17] on link "track a shipment" at bounding box center [990, 17] width 206 height 35
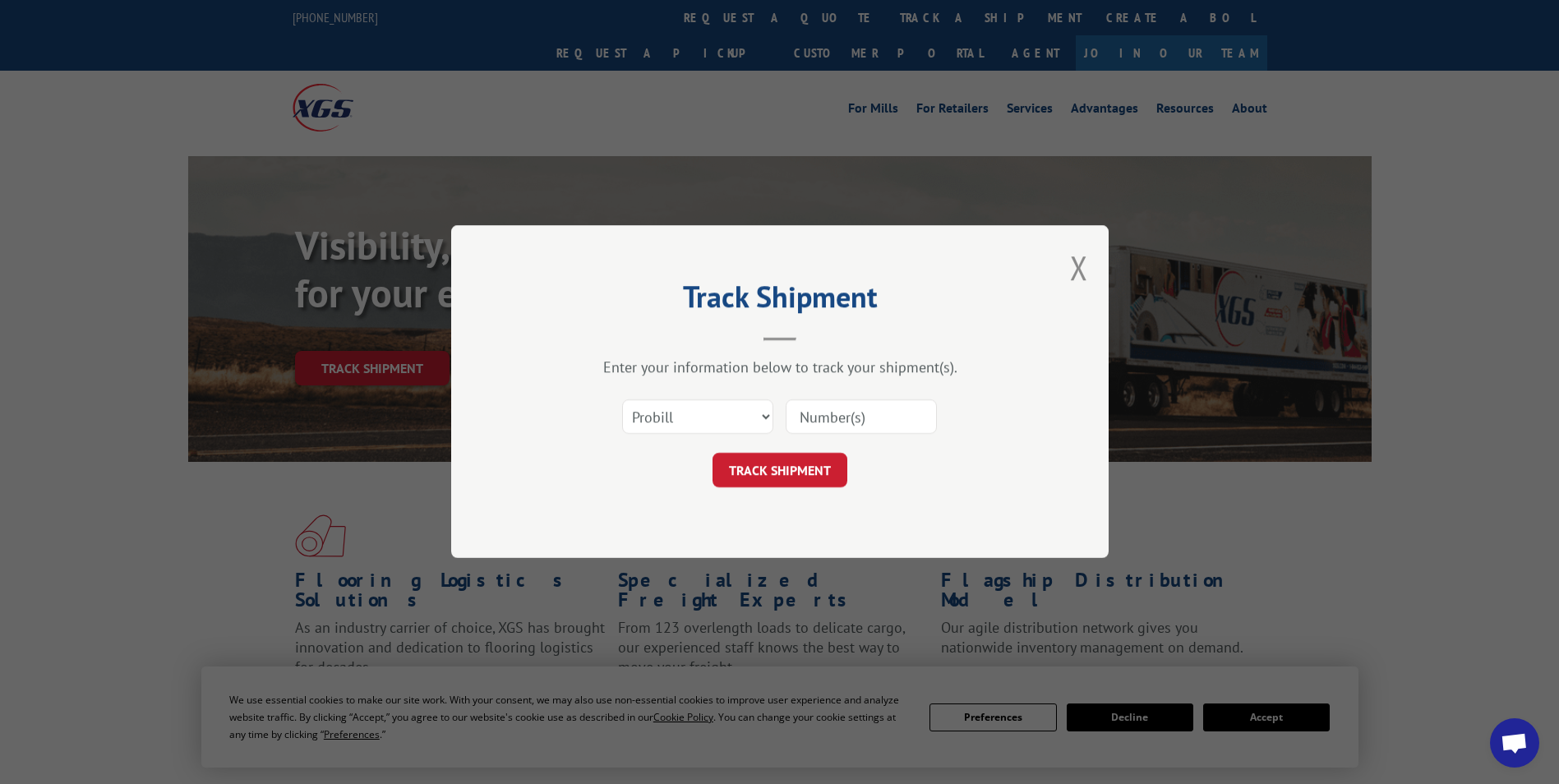
click at [842, 414] on input at bounding box center [861, 417] width 151 height 34
type input "121509-LH1--17158"
click at [777, 470] on button "TRACK SHIPMENT" at bounding box center [780, 470] width 135 height 34
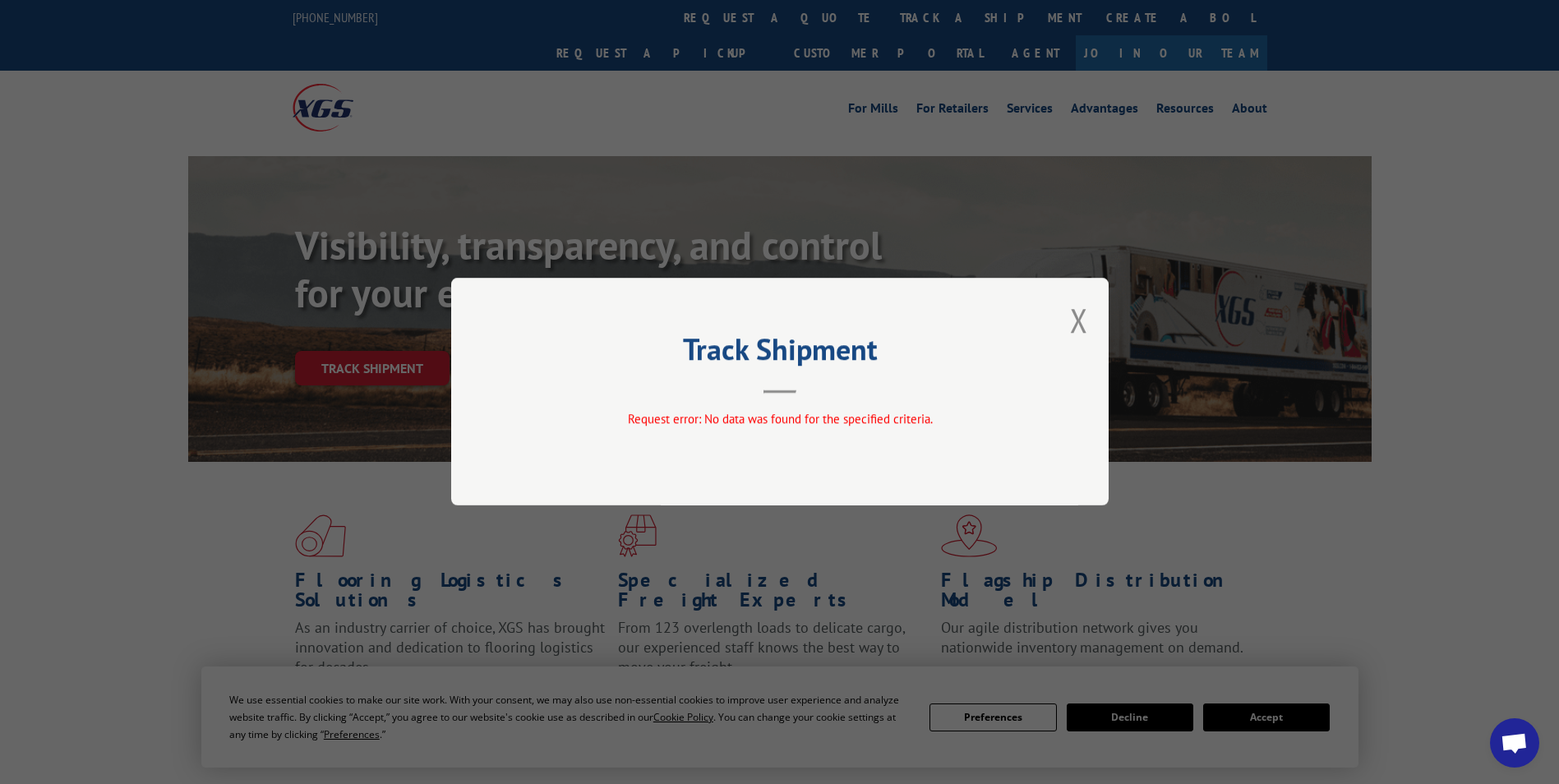
click at [1088, 316] on div "Track Shipment Request error: No data was found for the specified criteria." at bounding box center [779, 391] width 657 height 227
click at [1084, 319] on button "Close modal" at bounding box center [1079, 320] width 18 height 43
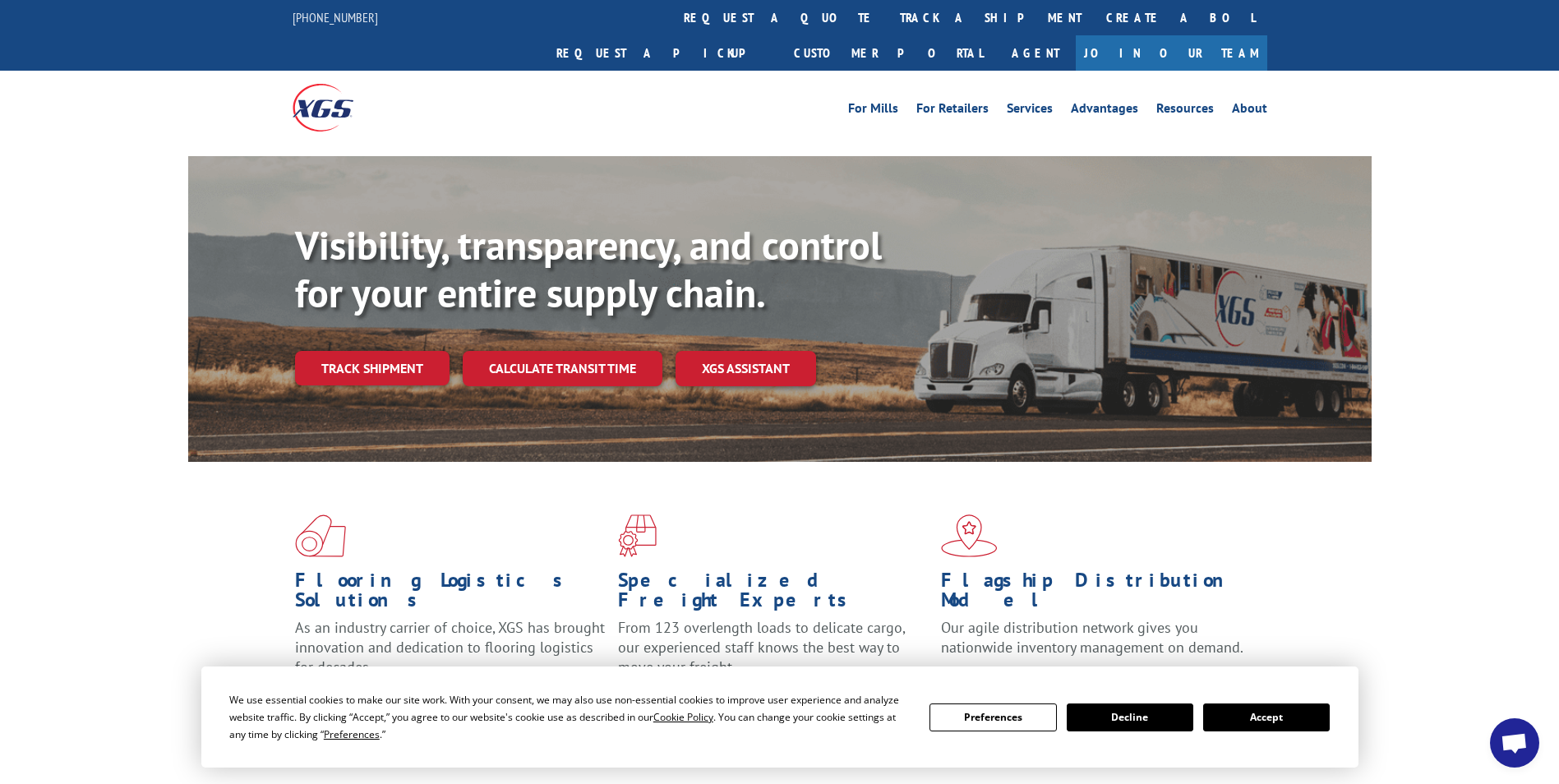
drag, startPoint x: 712, startPoint y: 12, endPoint x: 747, endPoint y: 36, distance: 42.4
click at [887, 12] on link "track a shipment" at bounding box center [990, 17] width 206 height 35
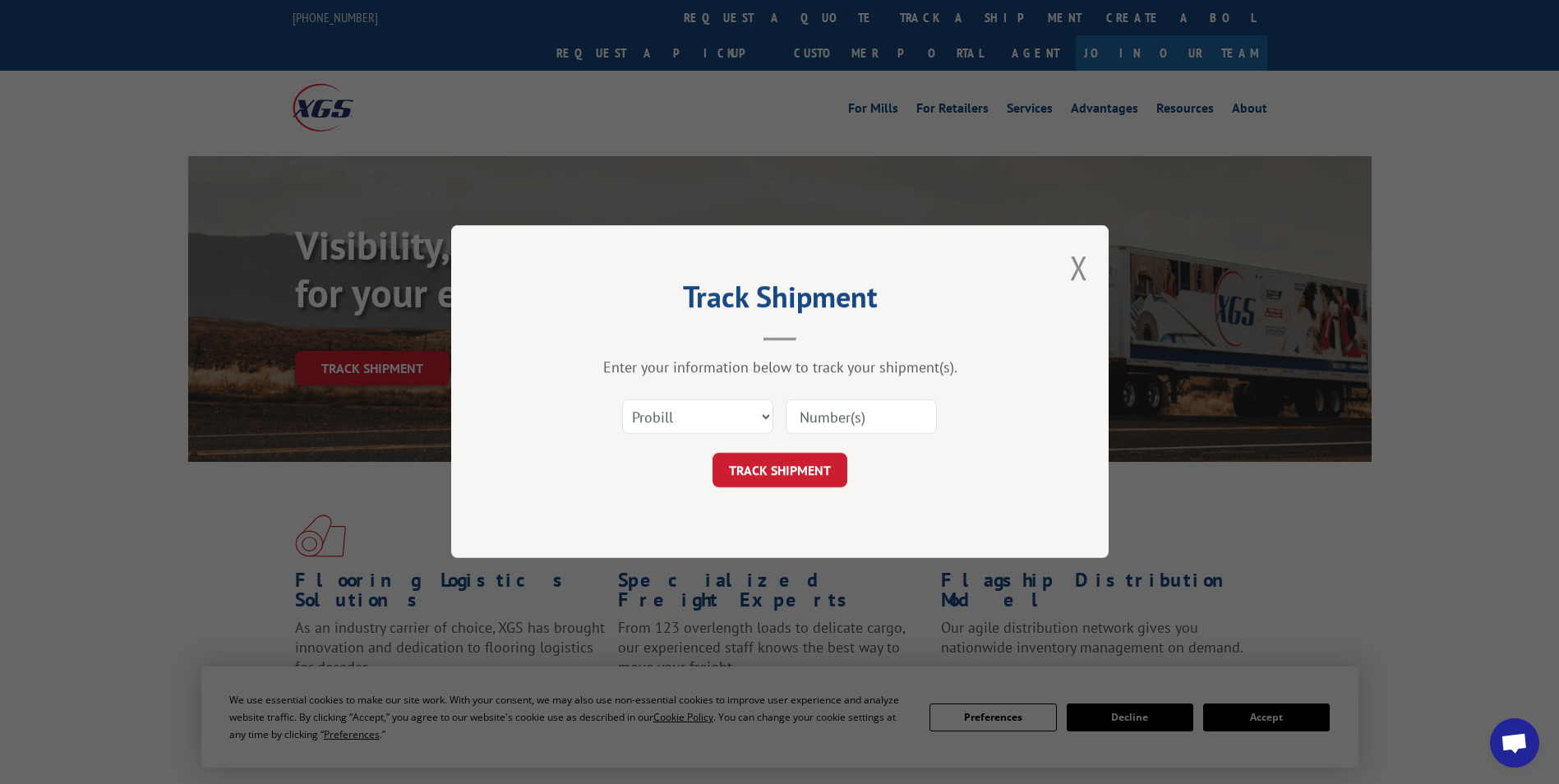
click at [850, 422] on input at bounding box center [861, 417] width 151 height 34
paste input "78068105481"
type input "78068105481"
click at [767, 471] on button "TRACK SHIPMENT" at bounding box center [780, 470] width 135 height 34
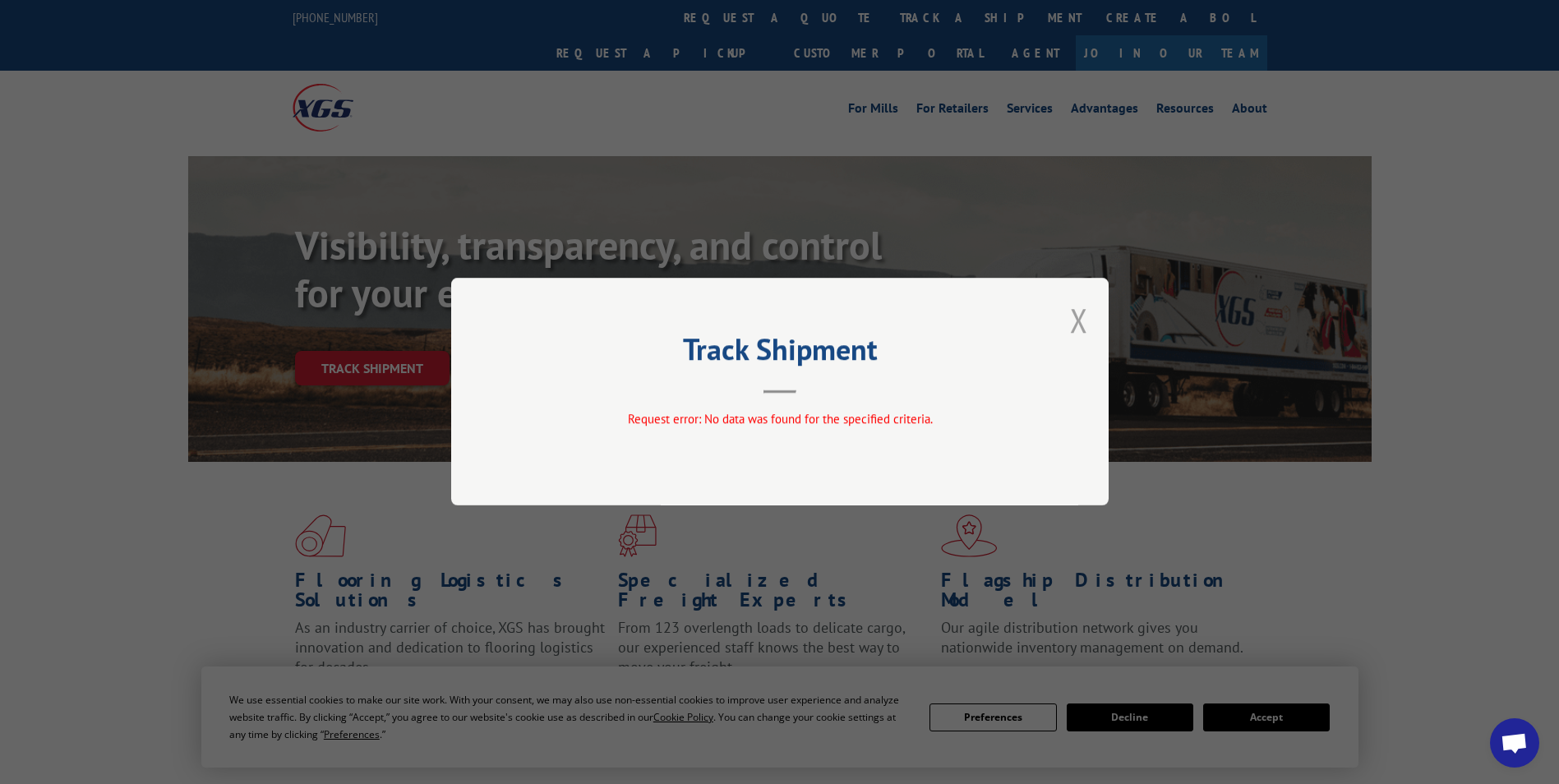
click at [1080, 317] on button "Close modal" at bounding box center [1079, 320] width 18 height 43
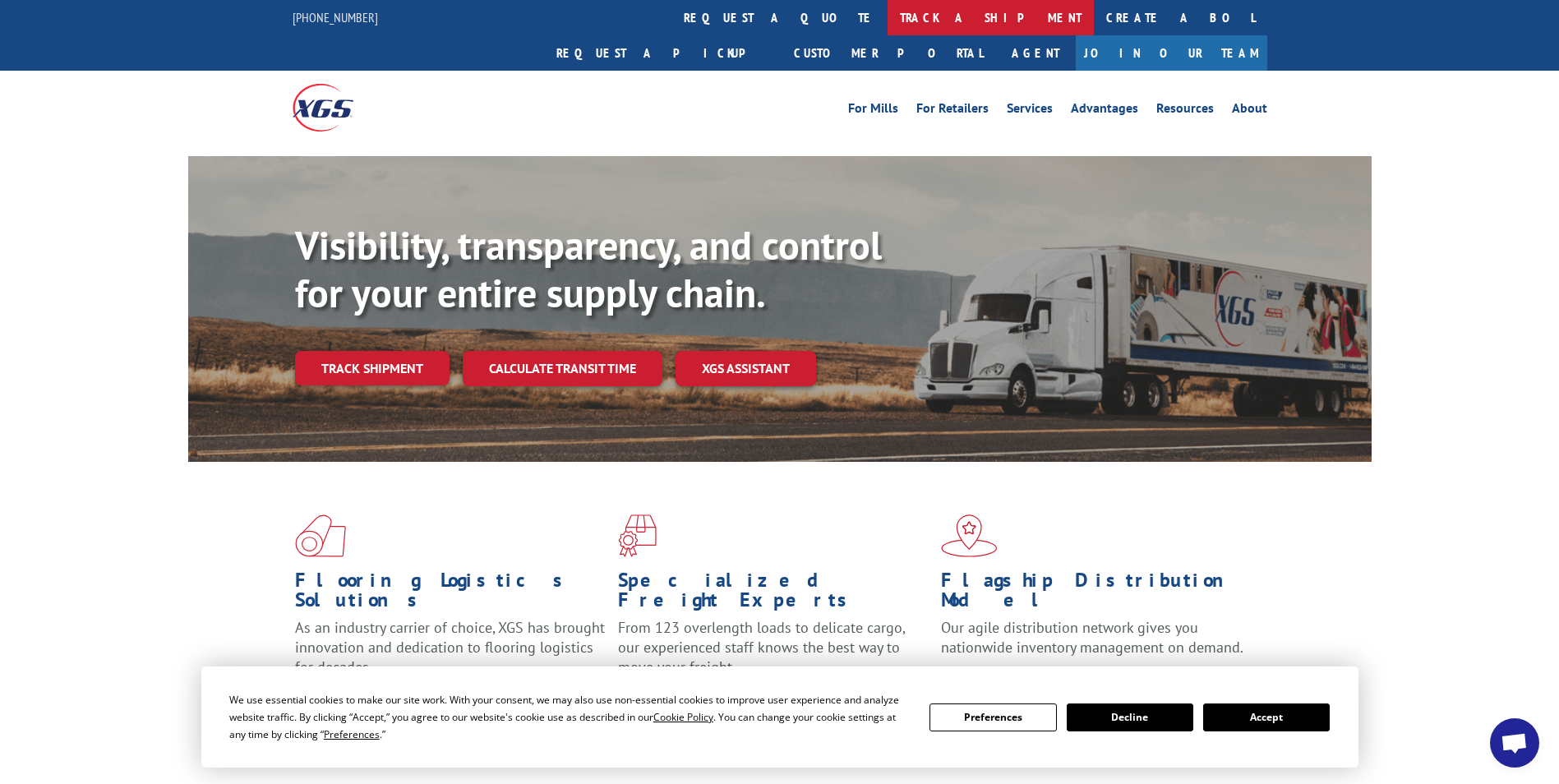
click at [887, 17] on link "track a shipment" at bounding box center [990, 17] width 206 height 35
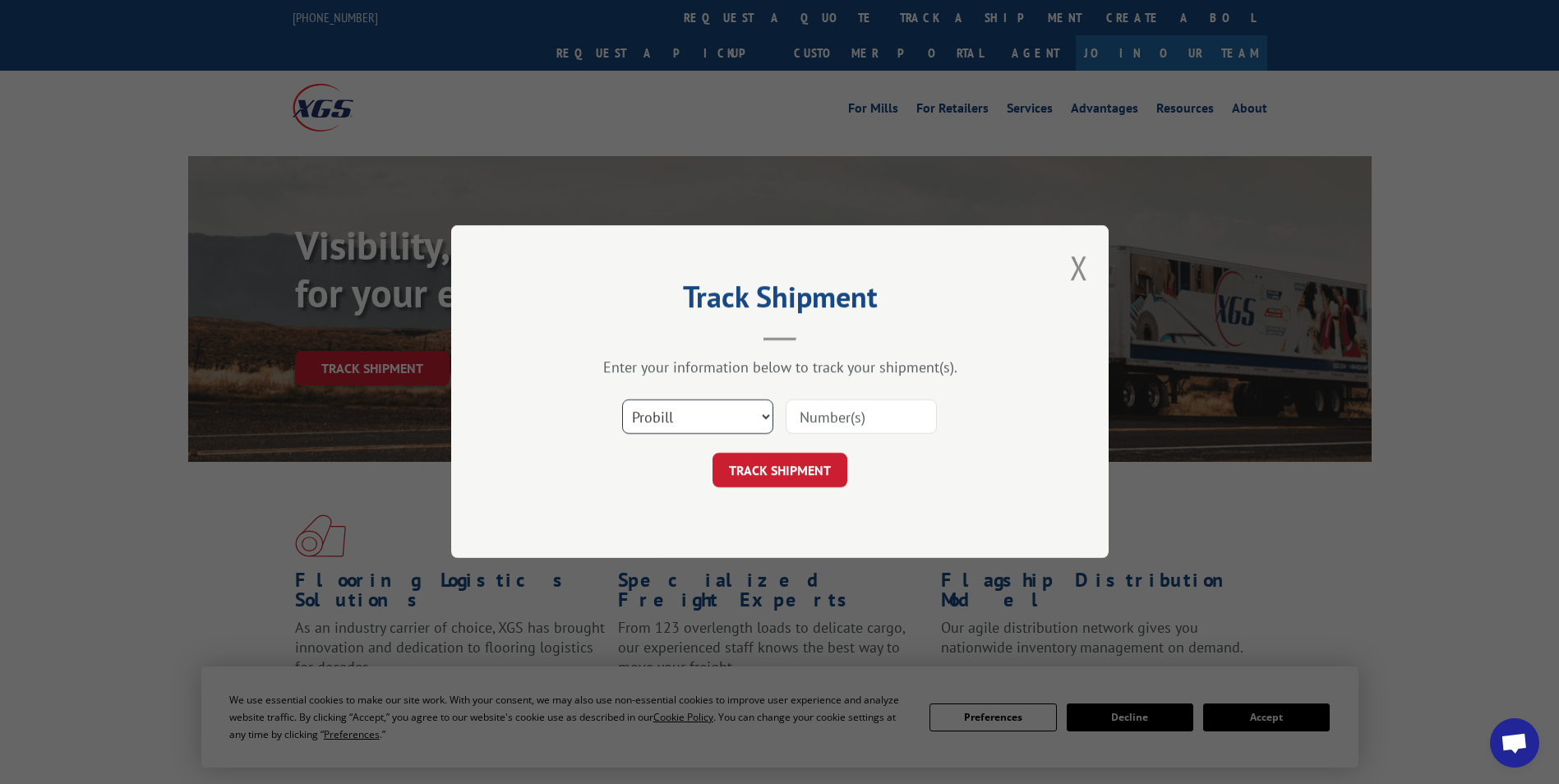
click at [767, 417] on select "Select category... Probill BOL PO" at bounding box center [697, 417] width 151 height 34
select select "po"
click at [622, 400] on select "Select category... Probill BOL PO" at bounding box center [697, 417] width 151 height 34
click at [835, 424] on input at bounding box center [861, 417] width 151 height 34
paste input "78068105481"
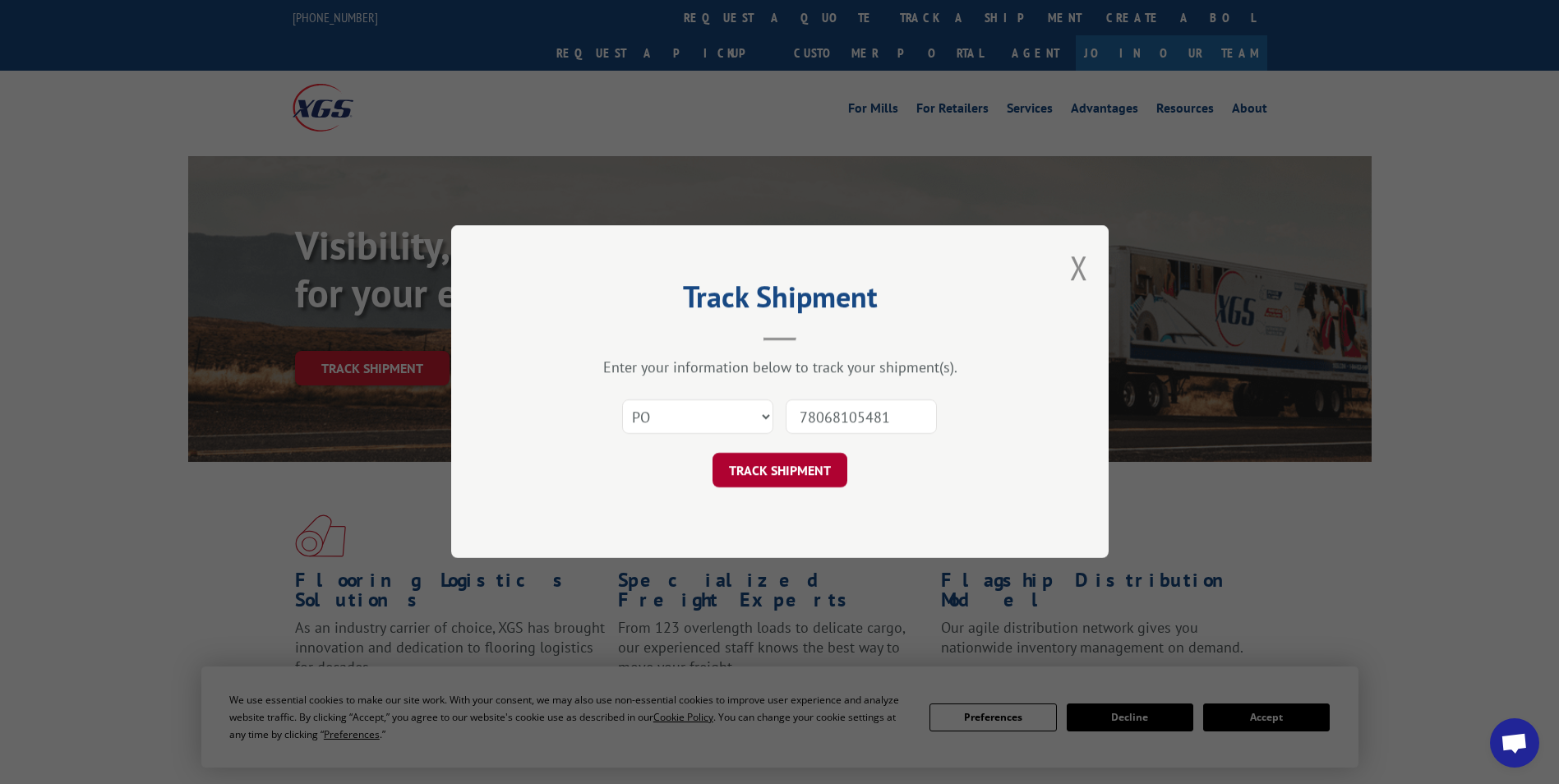
type input "78068105481"
drag, startPoint x: 763, startPoint y: 471, endPoint x: 760, endPoint y: 449, distance: 22.2
click at [763, 471] on button "TRACK SHIPMENT" at bounding box center [780, 470] width 135 height 34
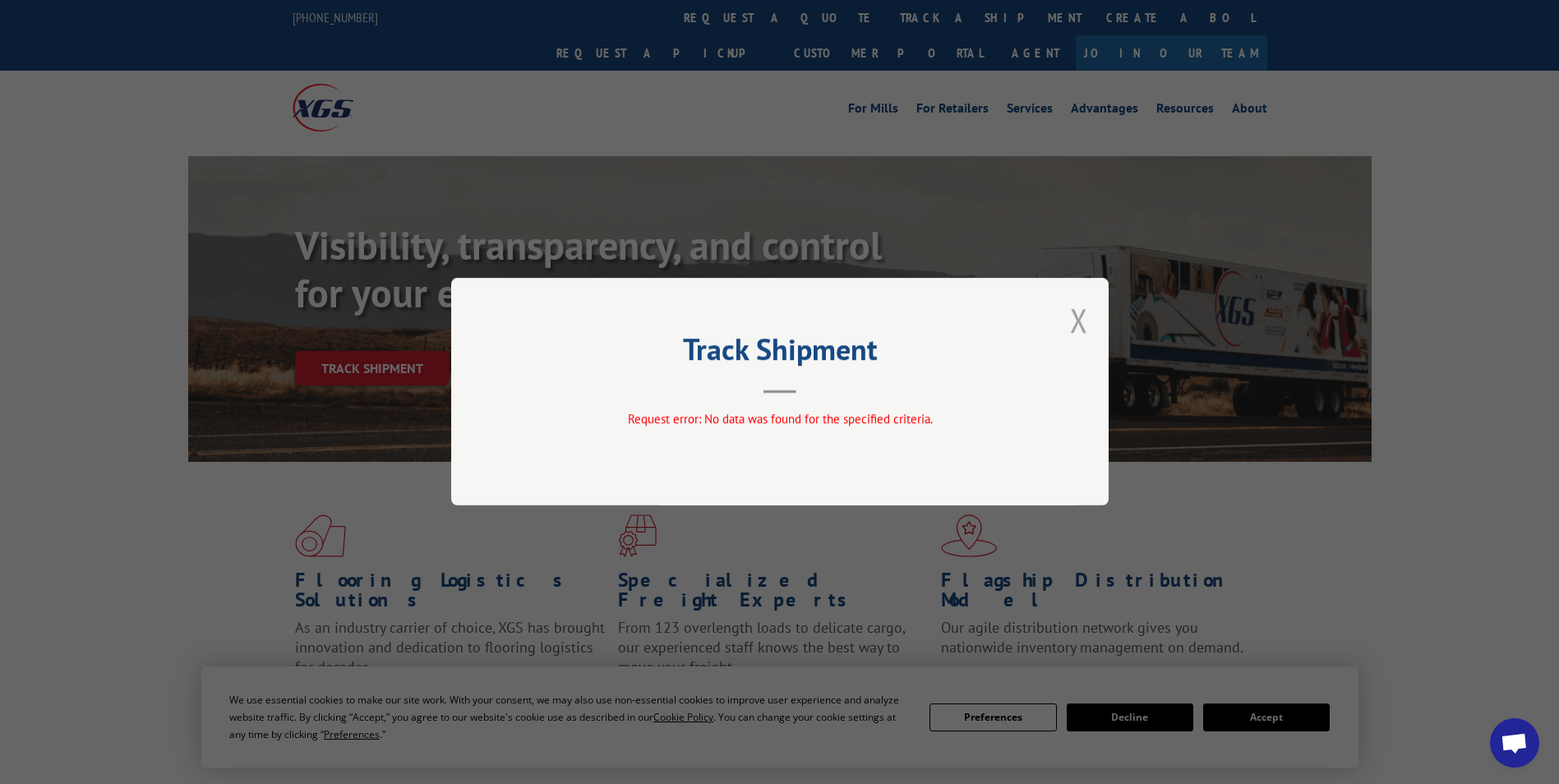
click at [1077, 313] on button "Close modal" at bounding box center [1079, 320] width 18 height 43
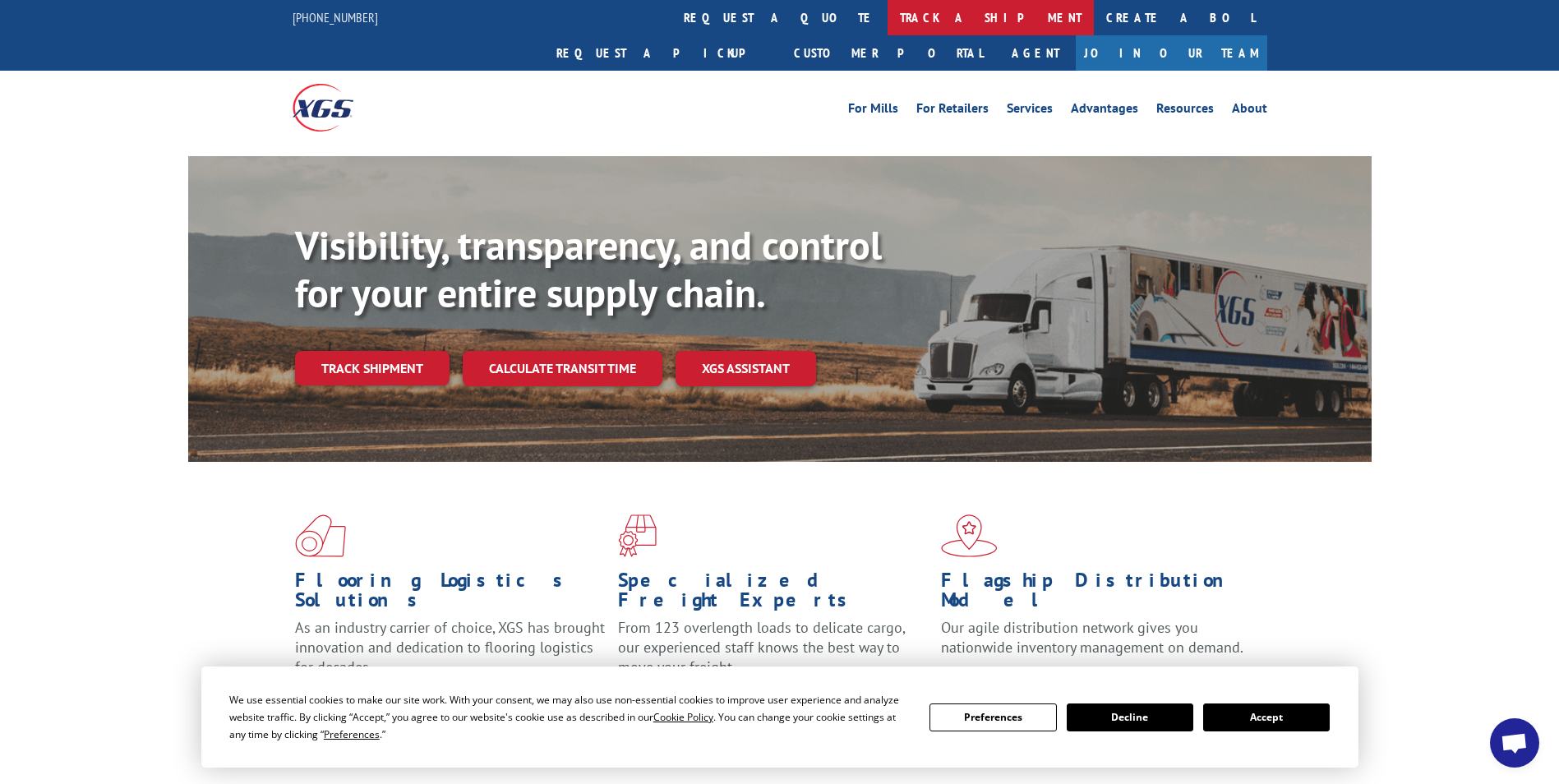
click at [887, 24] on link "track a shipment" at bounding box center [990, 17] width 206 height 35
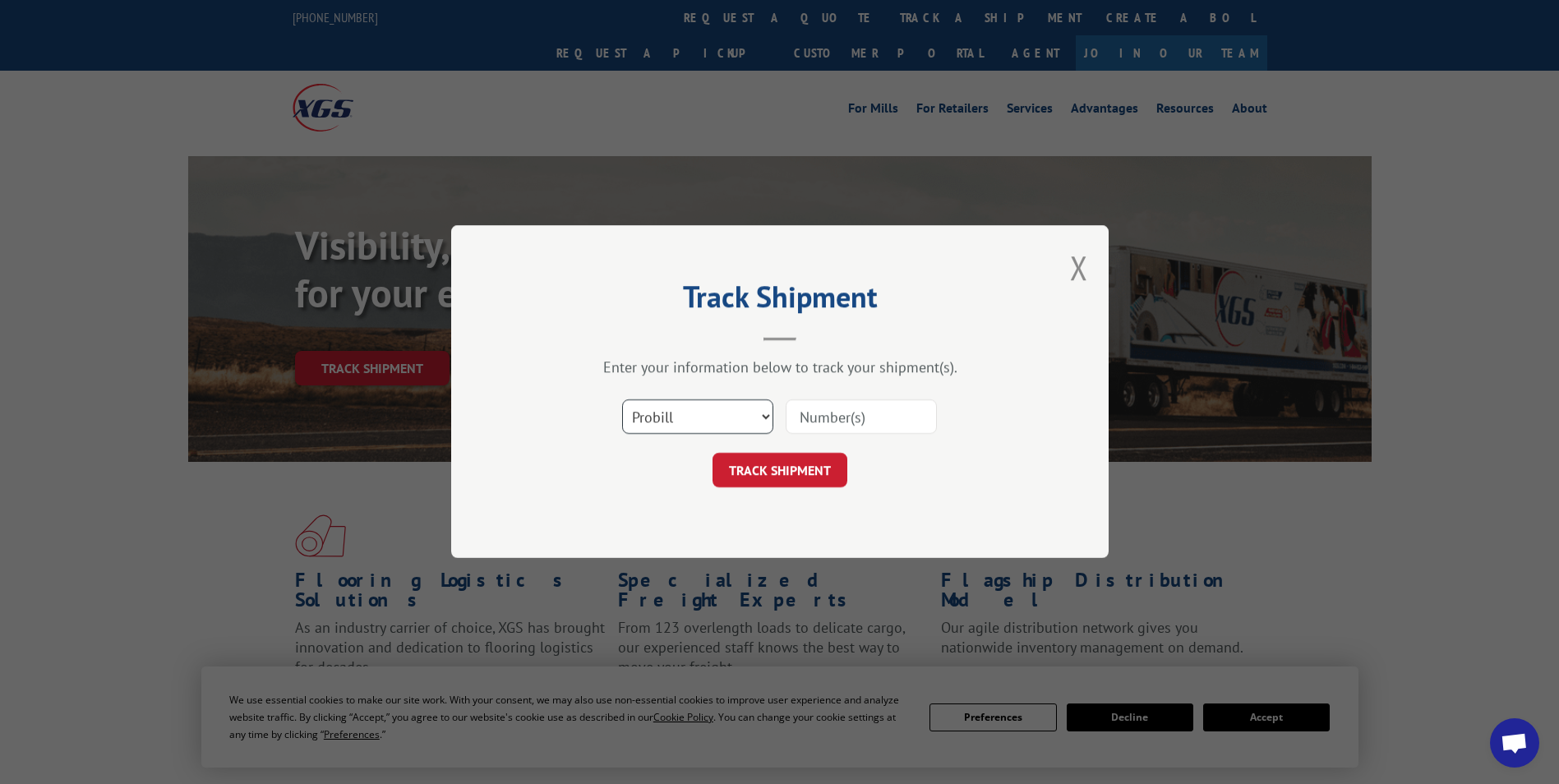
drag, startPoint x: 734, startPoint y: 427, endPoint x: 700, endPoint y: 433, distance: 34.5
click at [734, 427] on select "Select category... Probill BOL PO" at bounding box center [697, 417] width 151 height 34
select select "bol"
click at [622, 400] on select "Select category... Probill BOL PO" at bounding box center [697, 417] width 151 height 34
click at [889, 394] on div "Select category... Probill BOL PO" at bounding box center [780, 417] width 493 height 54
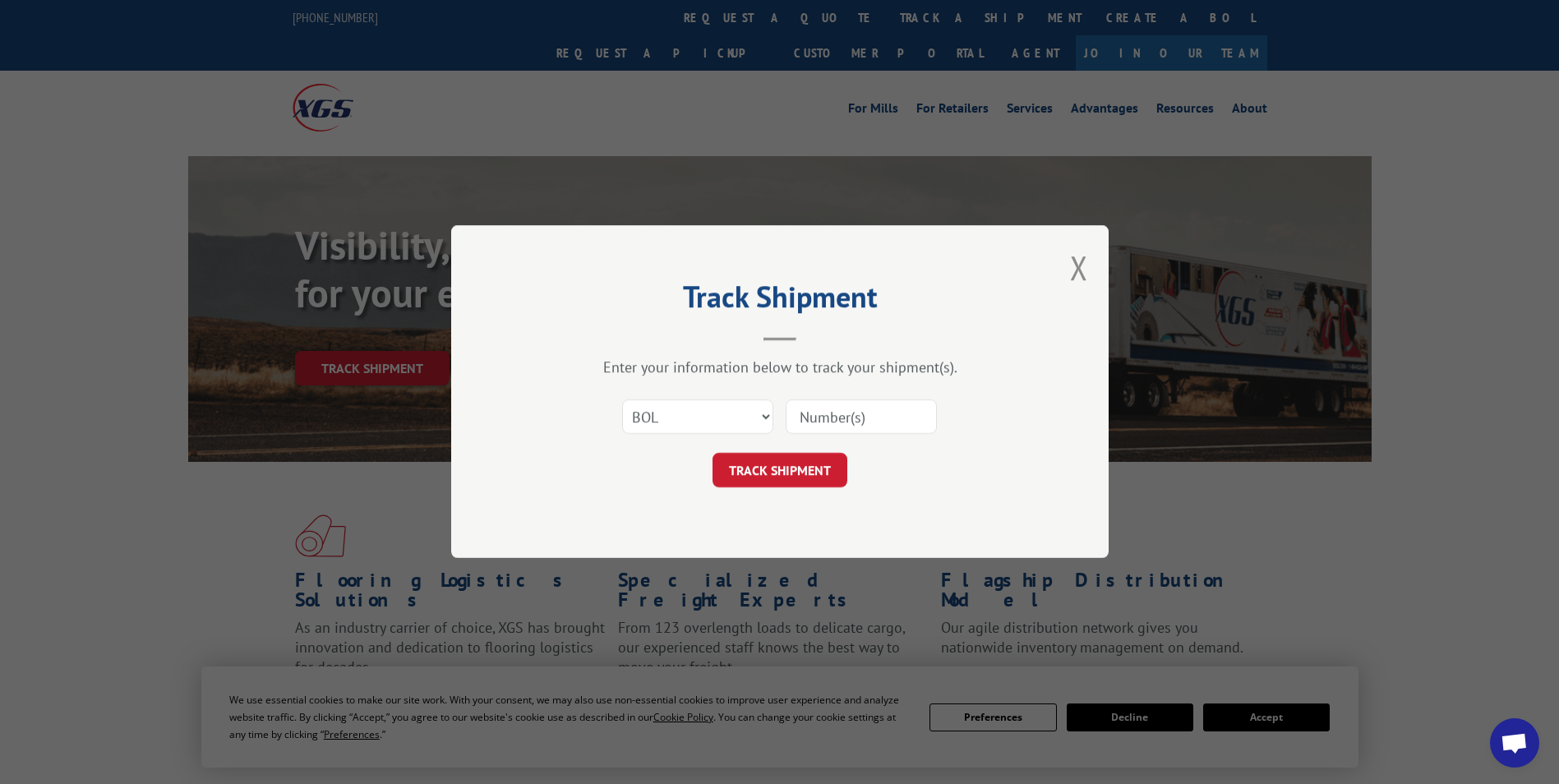
click at [822, 429] on input at bounding box center [861, 417] width 151 height 34
paste input "78068105481"
type input "78068105481"
click at [777, 458] on button "TRACK SHIPMENT" at bounding box center [780, 470] width 135 height 34
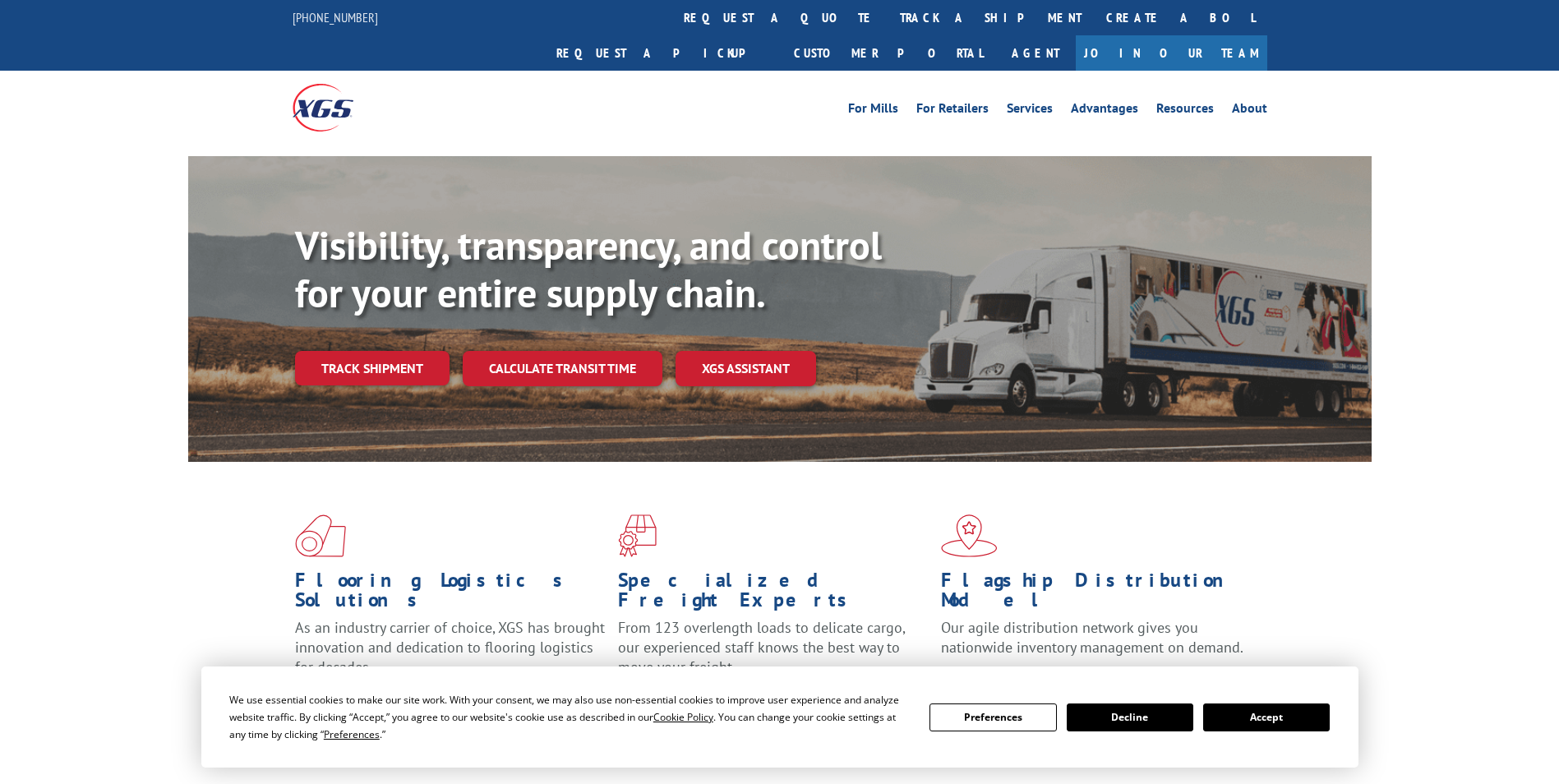
drag, startPoint x: 726, startPoint y: 4, endPoint x: 746, endPoint y: 53, distance: 52.9
click at [887, 4] on link "track a shipment" at bounding box center [990, 17] width 206 height 35
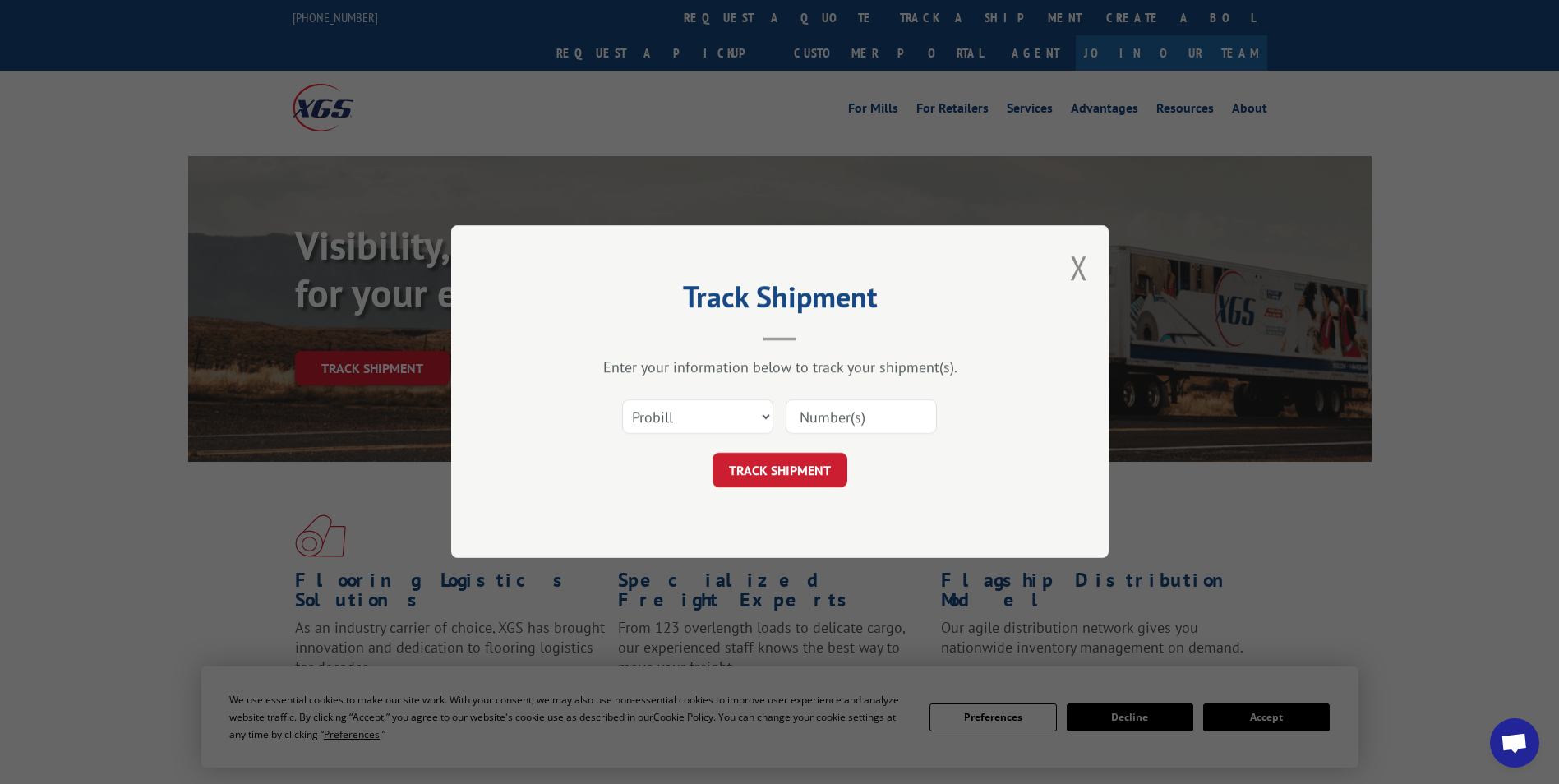
click at [869, 417] on input at bounding box center [861, 417] width 151 height 34
paste input "15477057"
type input "15477057"
click at [774, 462] on button "TRACK SHIPMENT" at bounding box center [780, 470] width 135 height 34
